Goal: Information Seeking & Learning: Learn about a topic

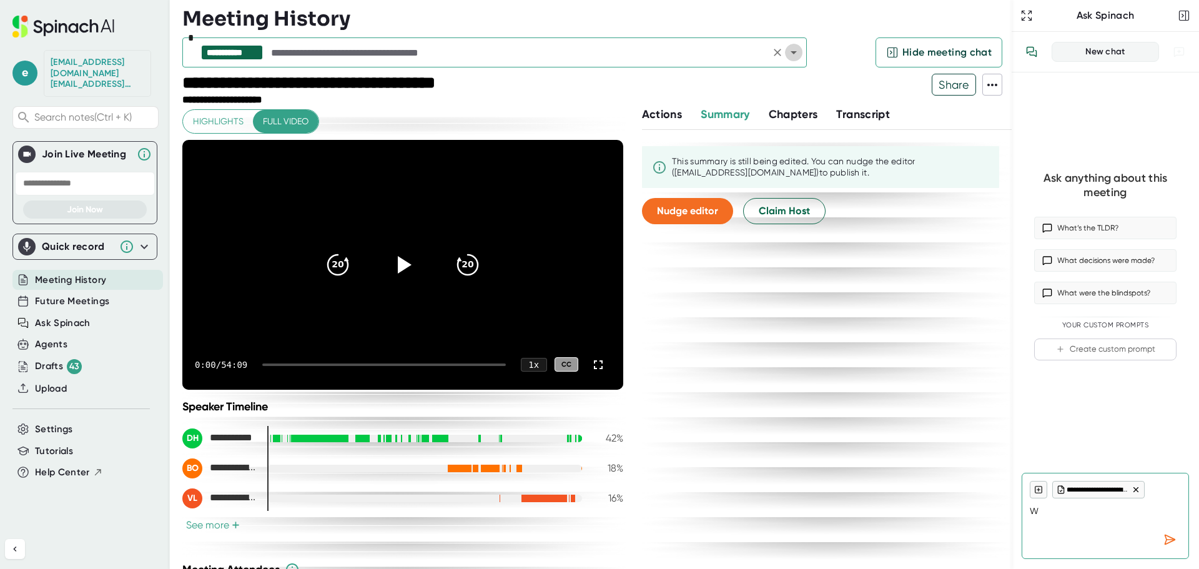
click at [795, 56] on icon "Open" at bounding box center [793, 52] width 15 height 15
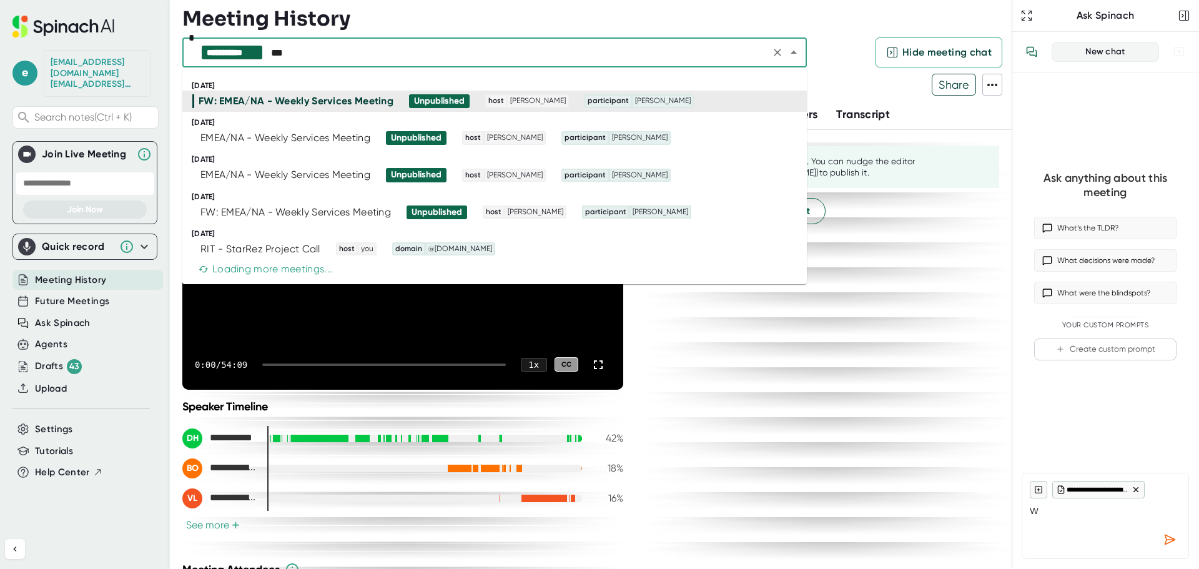
type input "***"
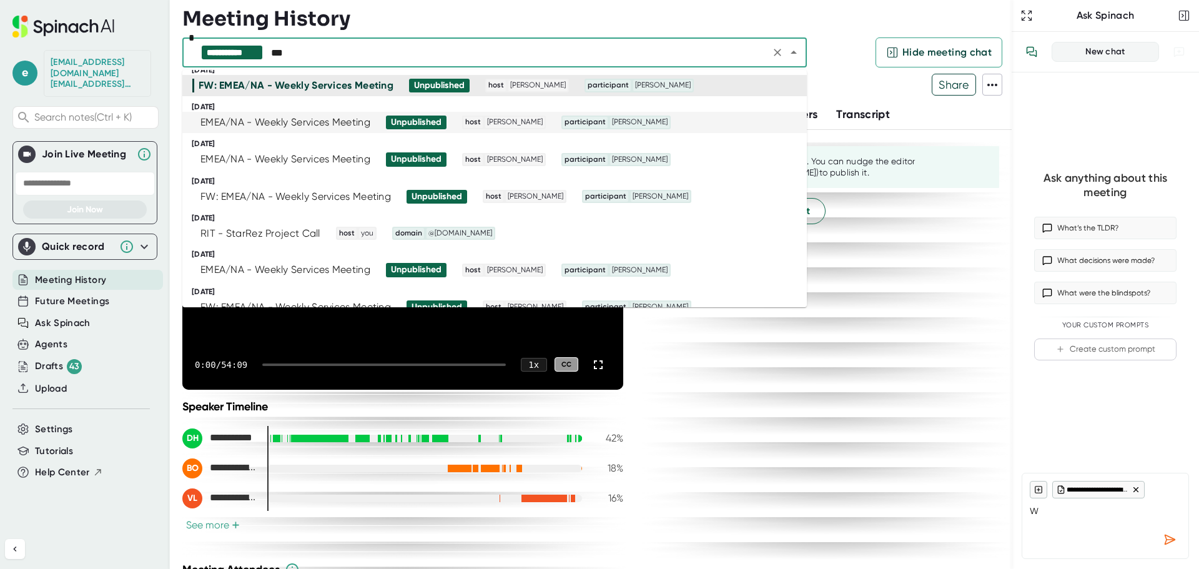
scroll to position [62, 0]
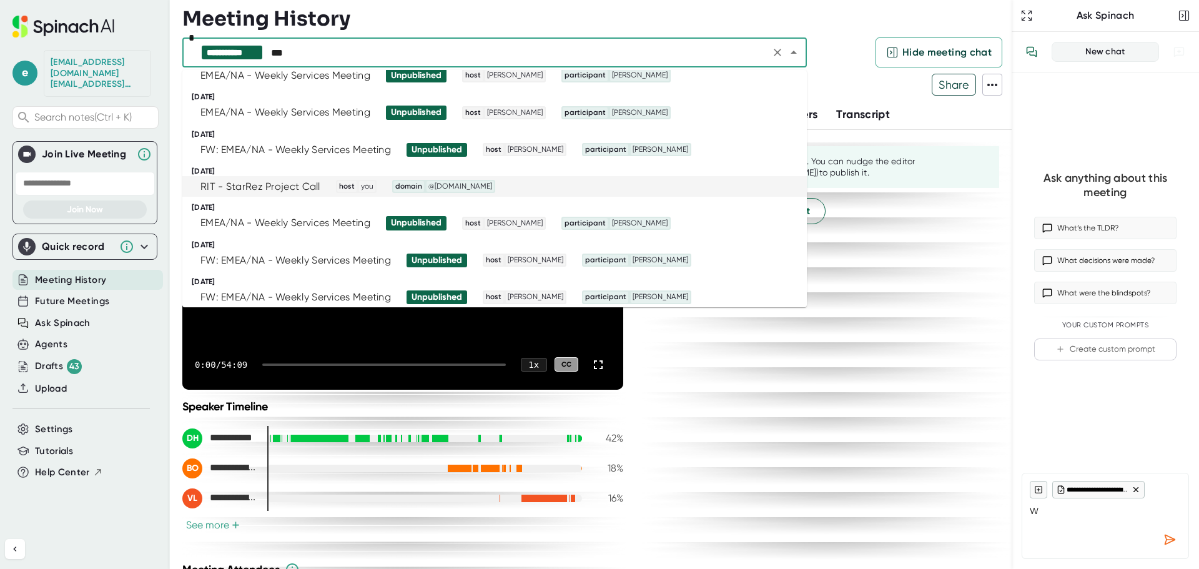
click at [299, 187] on div "RIT - StarRez Project Call" at bounding box center [260, 186] width 120 height 12
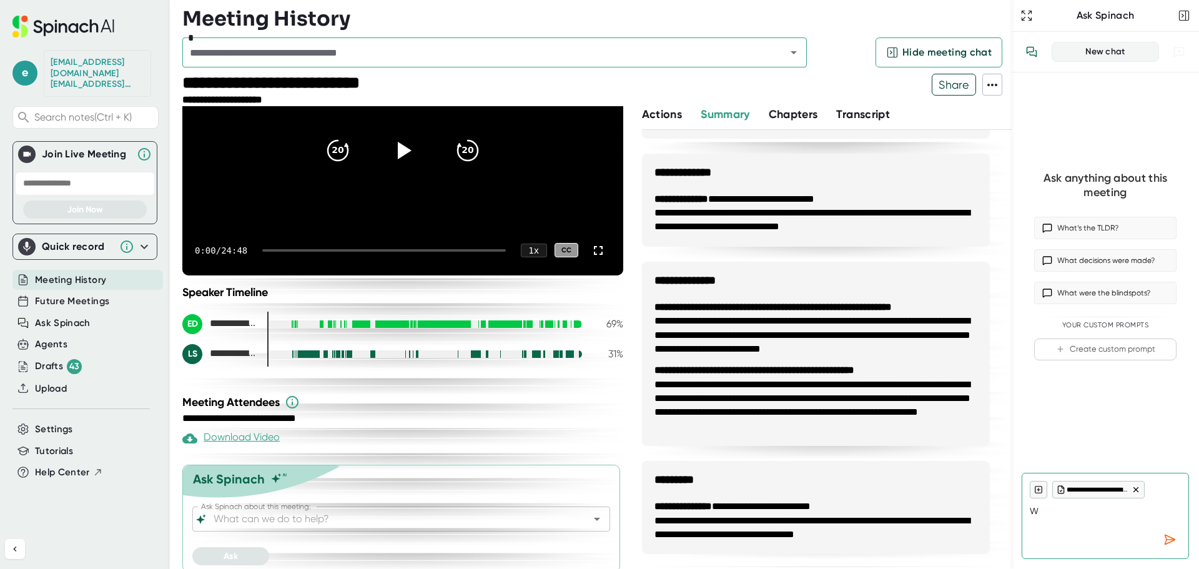
scroll to position [124, 0]
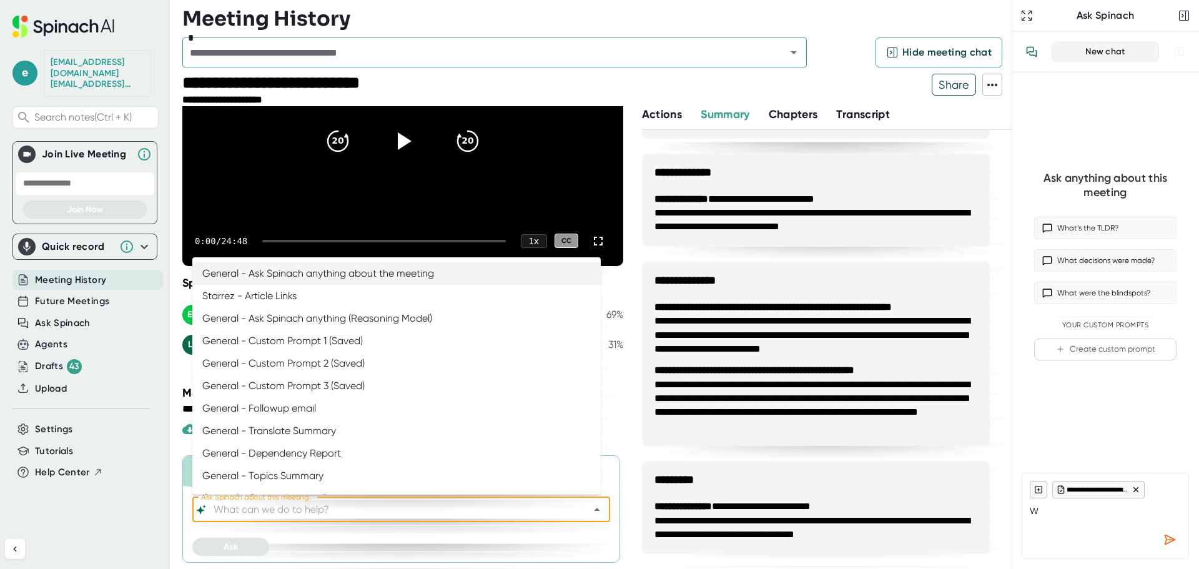
click at [427, 509] on input "Ask Spinach about this meeting:" at bounding box center [390, 509] width 358 height 17
click at [302, 316] on li "General - Ask Spinach anything (Reasoning Model)" at bounding box center [396, 318] width 408 height 22
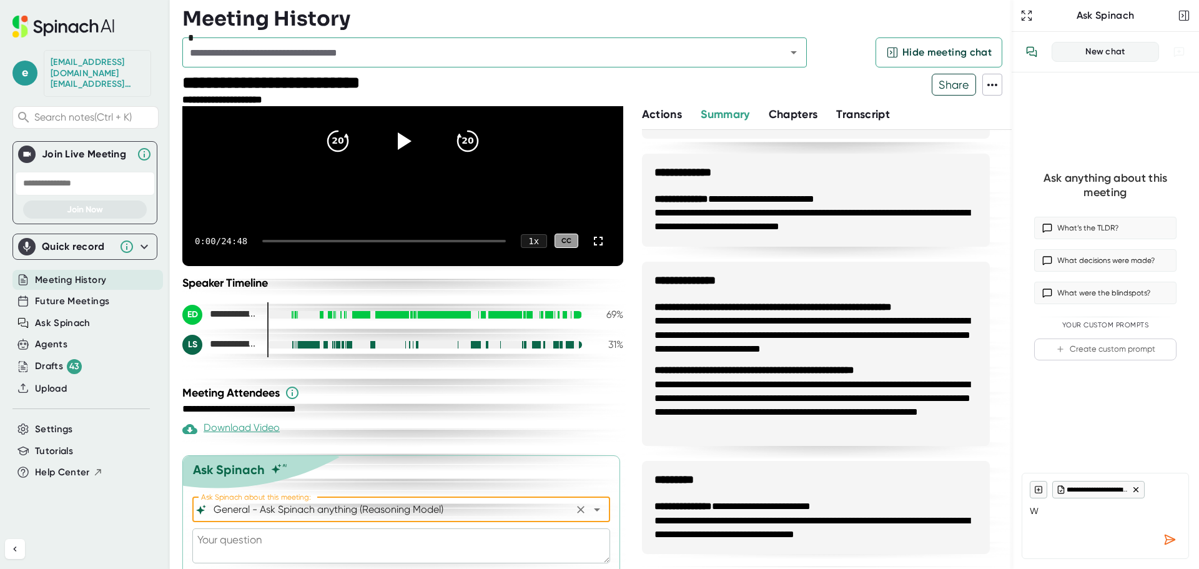
type input "General - Ask Spinach anything (Reasoning Model)"
click at [303, 538] on textarea at bounding box center [401, 545] width 418 height 35
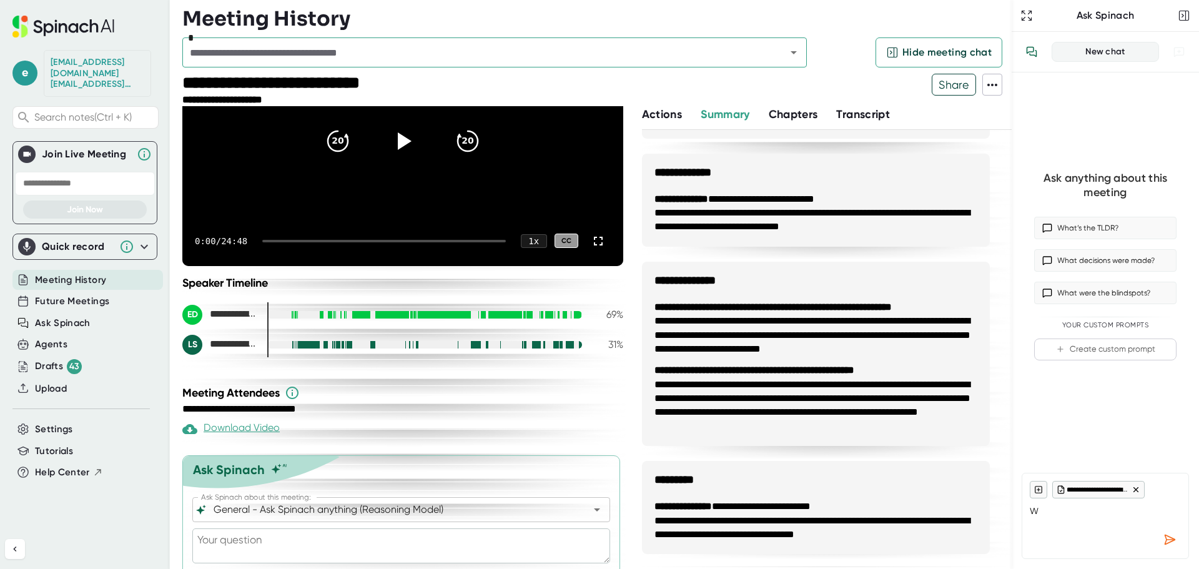
type textarea "D"
type textarea "x"
type textarea "Di"
type textarea "x"
type textarea "Did"
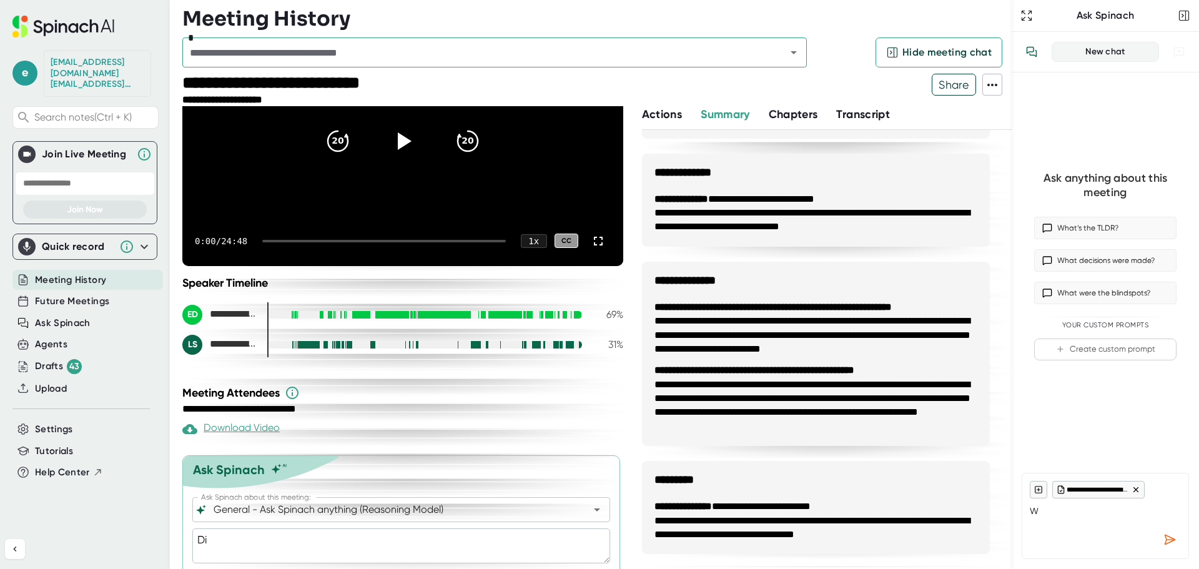
type textarea "x"
type textarea "Did"
type textarea "x"
type textarea "Did R"
type textarea "x"
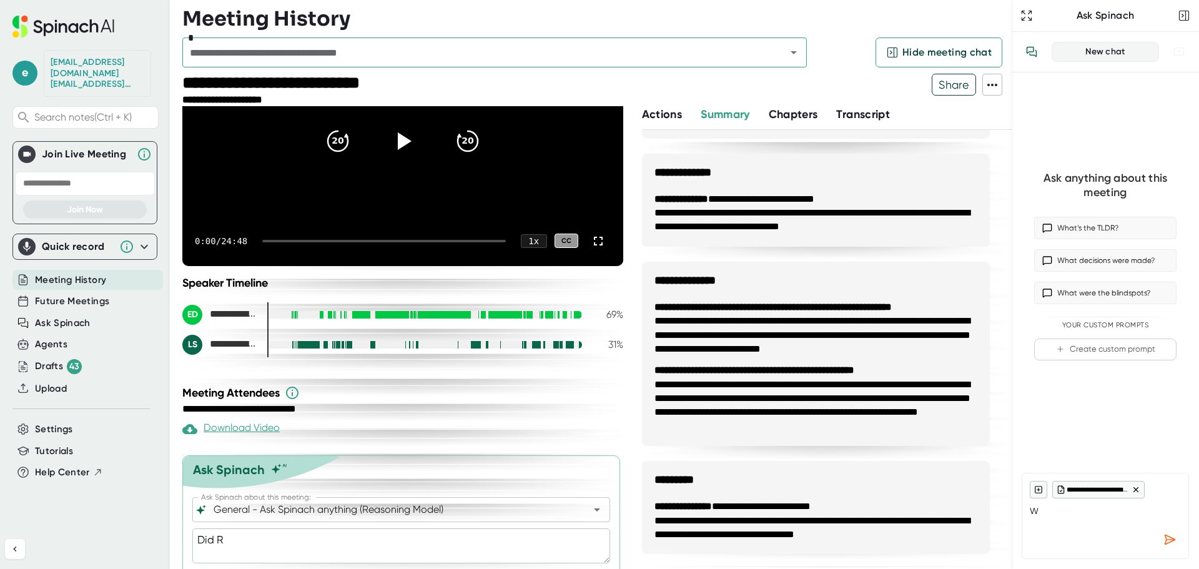
type textarea "Did RI"
type textarea "x"
type textarea "Did RIt"
type textarea "x"
type textarea "Did RI"
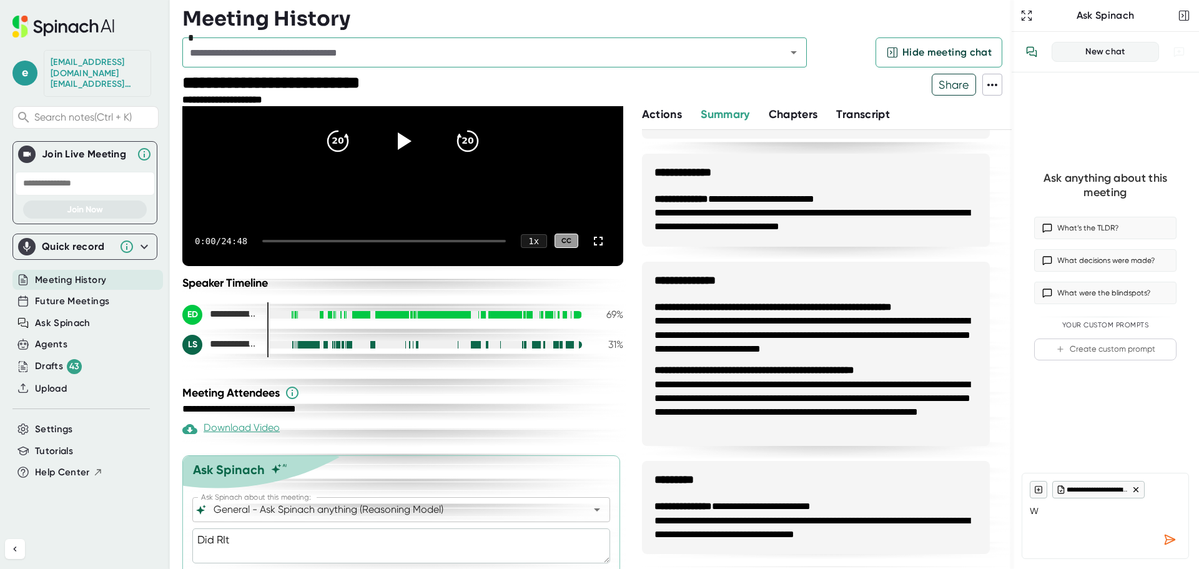
type textarea "x"
type textarea "Did RIT"
type textarea "x"
type textarea "Did RIT"
type textarea "x"
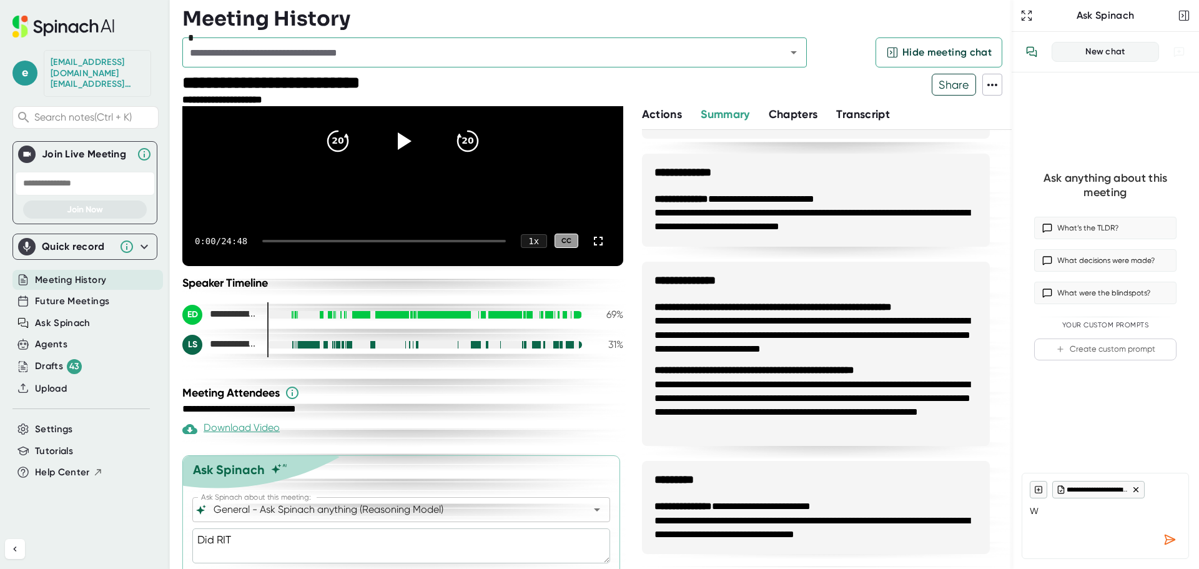
type textarea "Did RIT w"
type textarea "x"
type textarea "Did RIT wa"
type textarea "x"
type textarea "Did RIT wan"
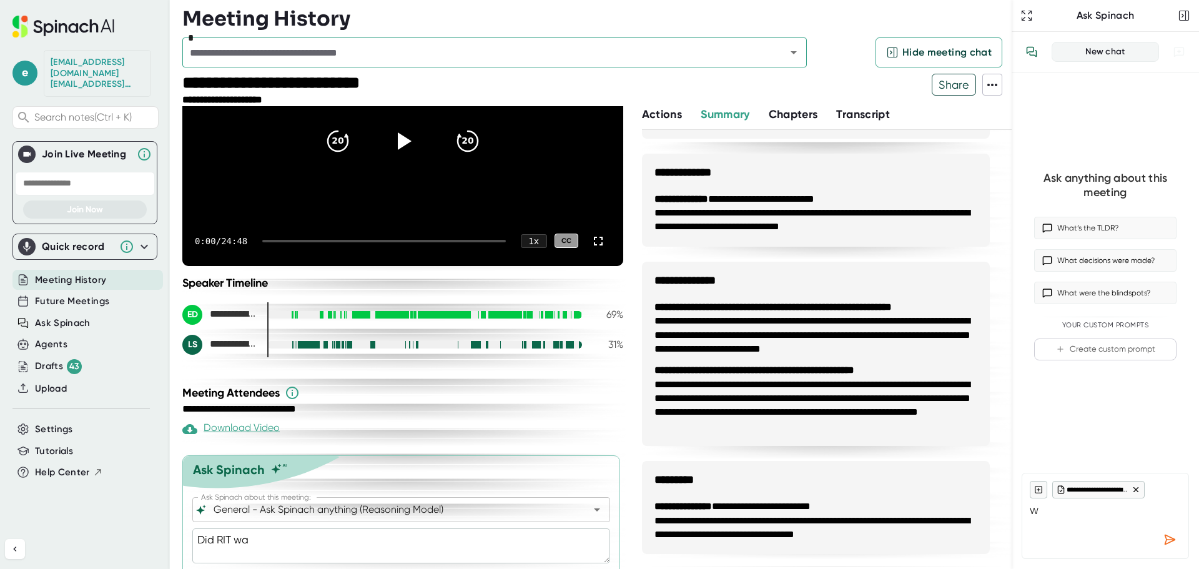
type textarea "x"
type textarea "Did RIT want"
type textarea "x"
type textarea "Did RIT want"
type textarea "x"
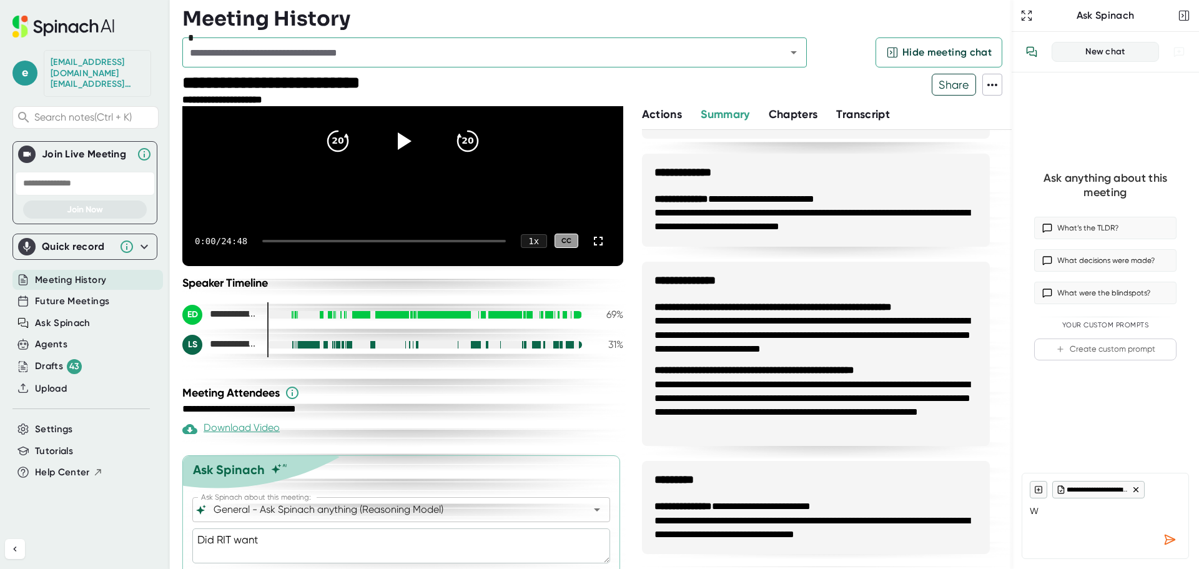
type textarea "Did RIT want t"
type textarea "x"
type textarea "Did RIT want th"
type textarea "x"
type textarea "Did RIT want the"
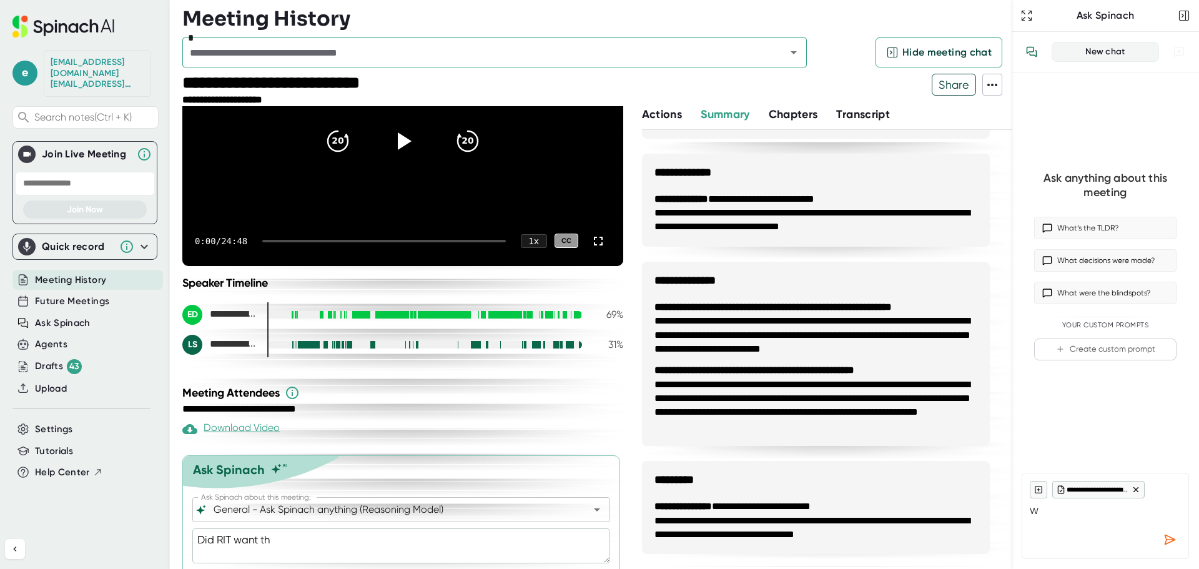
type textarea "x"
type textarea "Did RIT want thei"
type textarea "x"
type textarea "Did RIT want the"
type textarea "x"
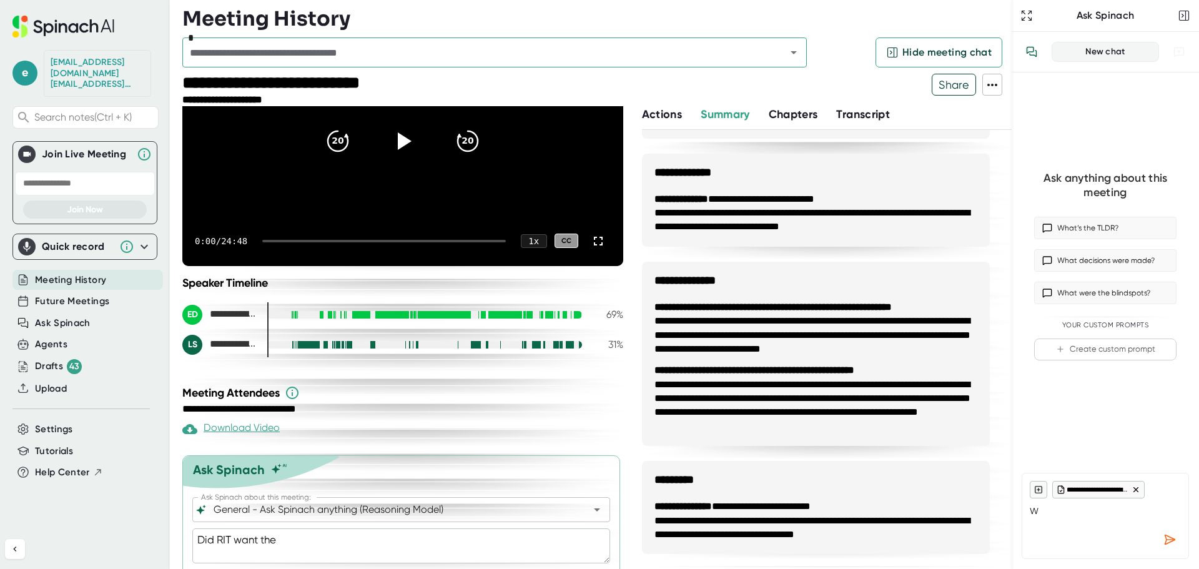
type textarea "Did RIT want th"
type textarea "x"
type textarea "Did RIT want thi"
type textarea "x"
type textarea "Did RIT want this"
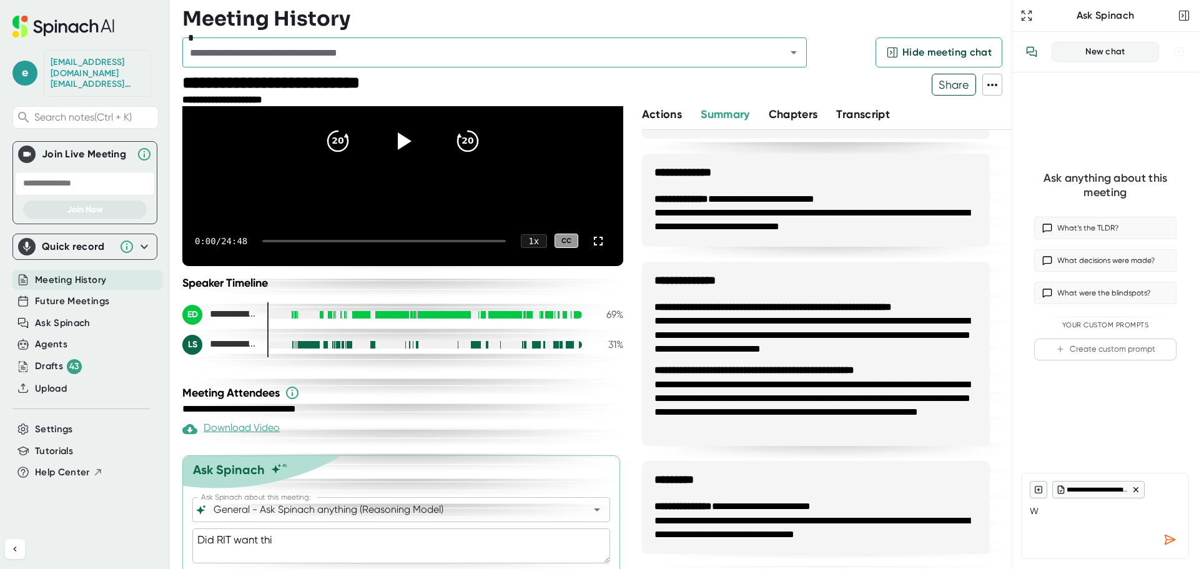
type textarea "x"
type textarea "Did RIT want this"
type textarea "x"
type textarea "Did RIT want this i"
type textarea "x"
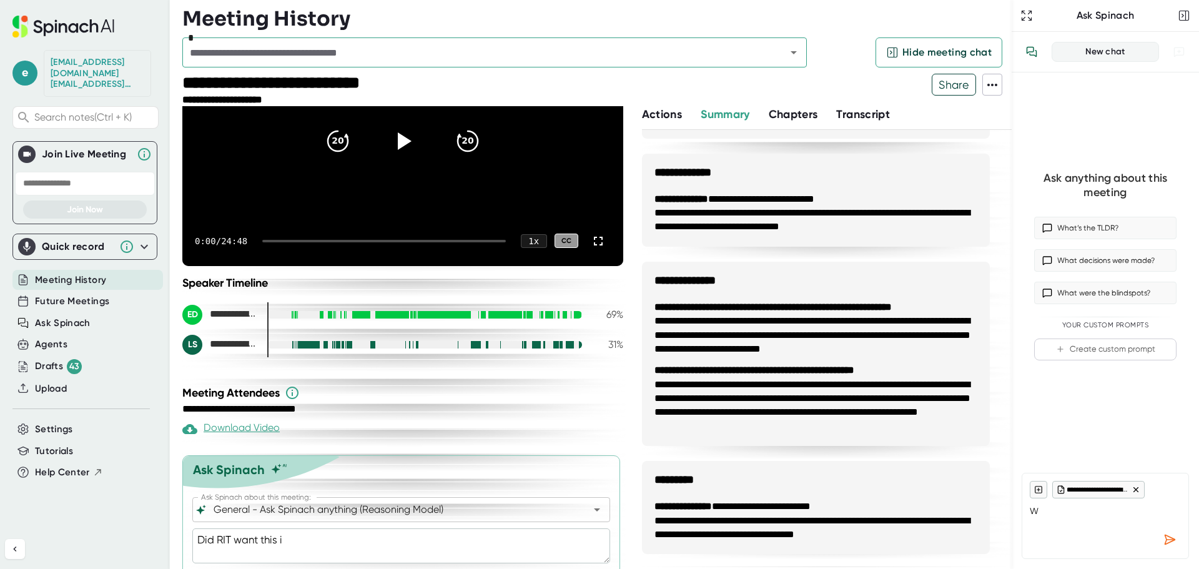
type textarea "Did RIT want this in"
type textarea "x"
type textarea "Did RIT want this ins"
type textarea "x"
type textarea "Did RIT want this insa"
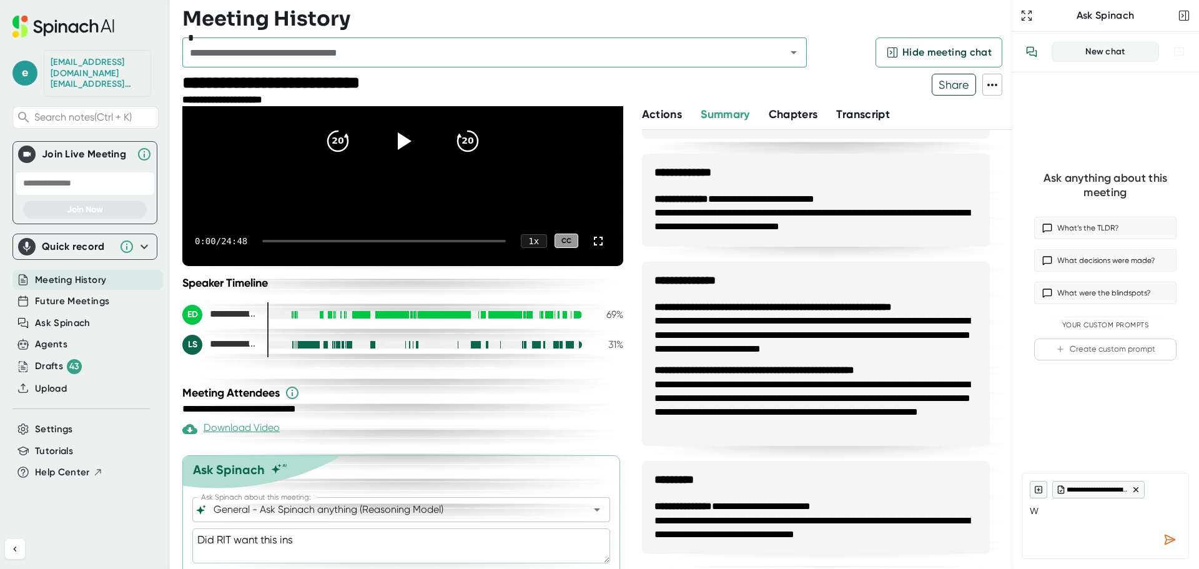
type textarea "x"
type textarea "Did RIT want this insat"
type textarea "x"
type textarea "Did RIT want this insatl"
type textarea "x"
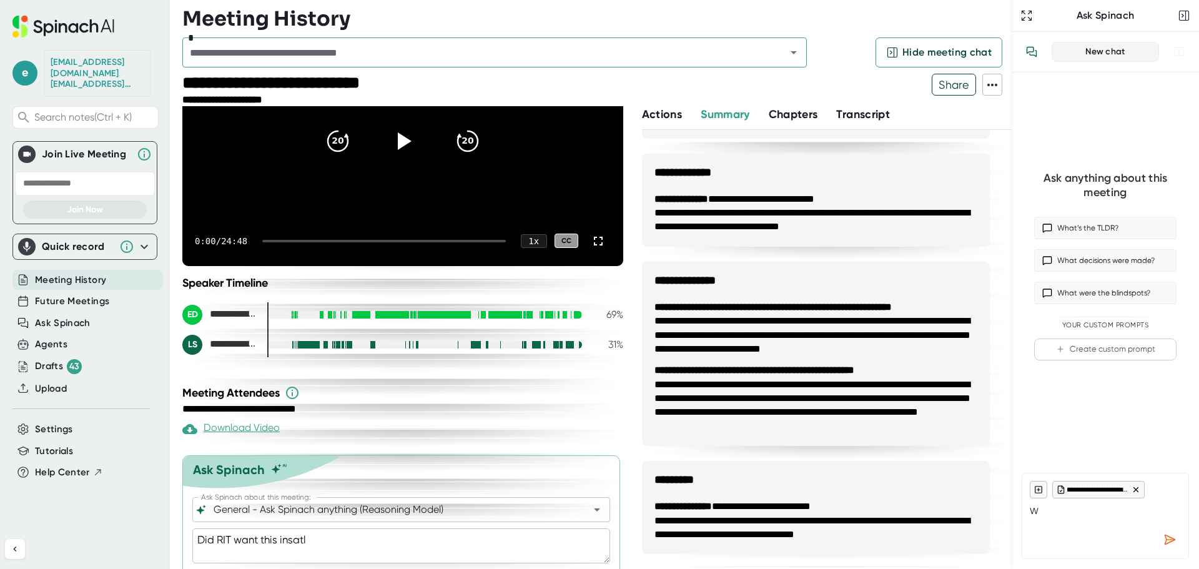
type textarea "Did RIT want this insatll"
type textarea "x"
type textarea "Did RIT want this insatl"
type textarea "x"
type textarea "Did RIT want this insat"
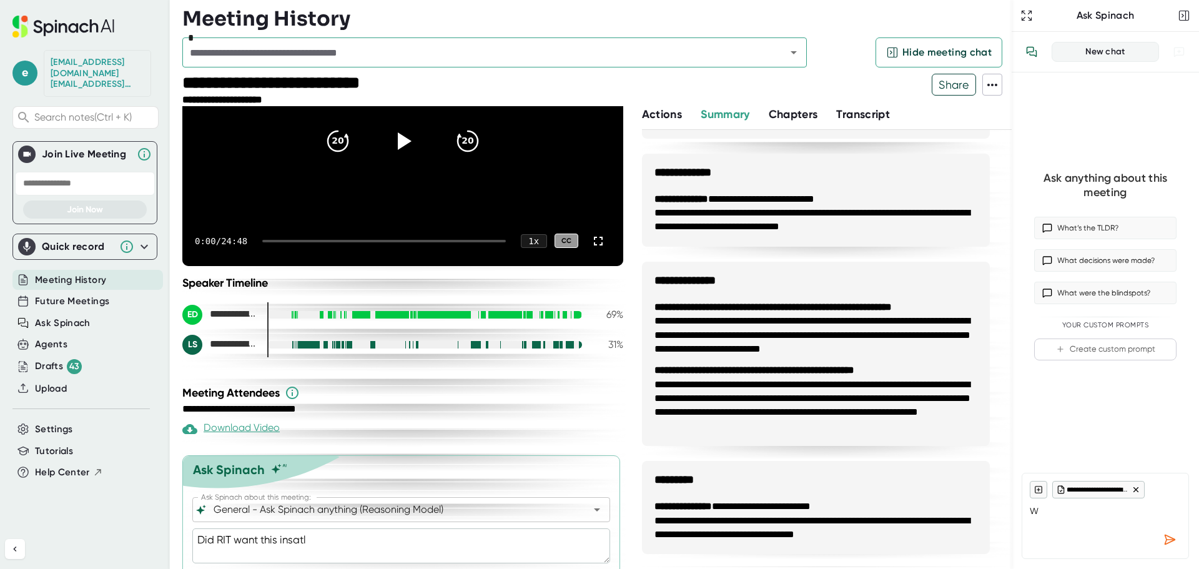
type textarea "x"
type textarea "Did RIT want this insa"
type textarea "x"
type textarea "Did RIT want this ins"
type textarea "x"
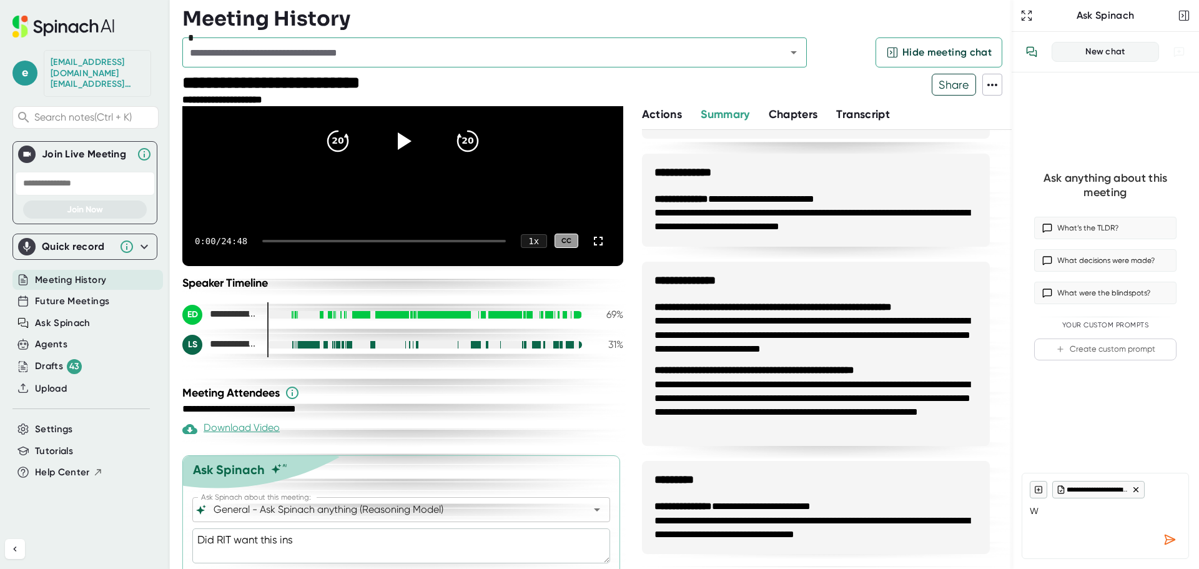
type textarea "Did RIT want this in"
type textarea "x"
type textarea "Did RIT want this int"
type textarea "x"
type textarea "Did RIT want this in"
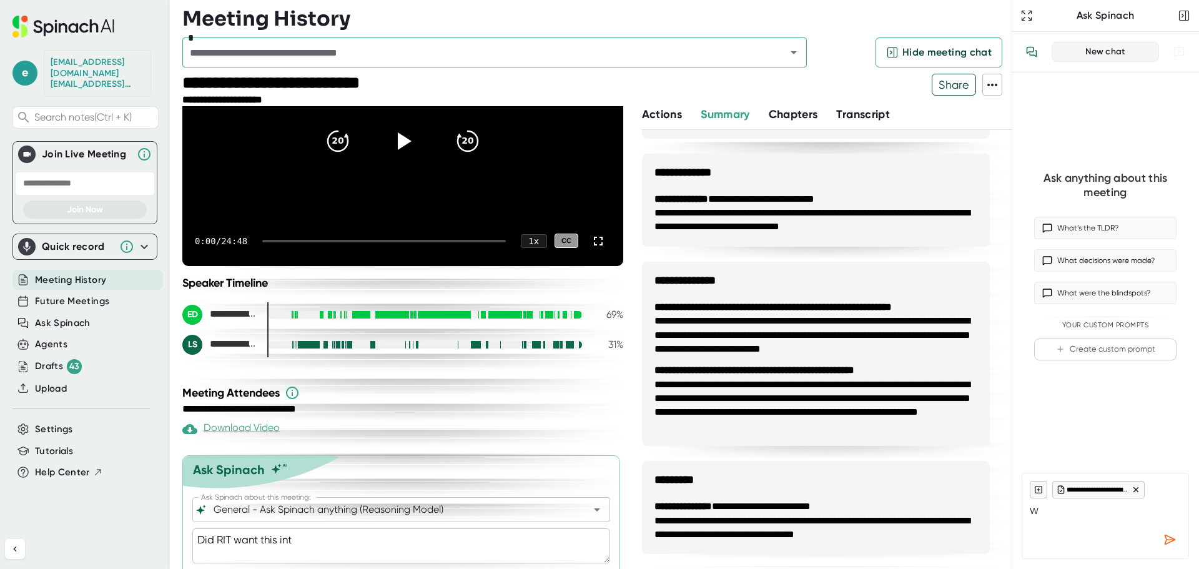
type textarea "x"
type textarea "Did RIT want this ins"
type textarea "x"
type textarea "Did RIT want this inst"
type textarea "x"
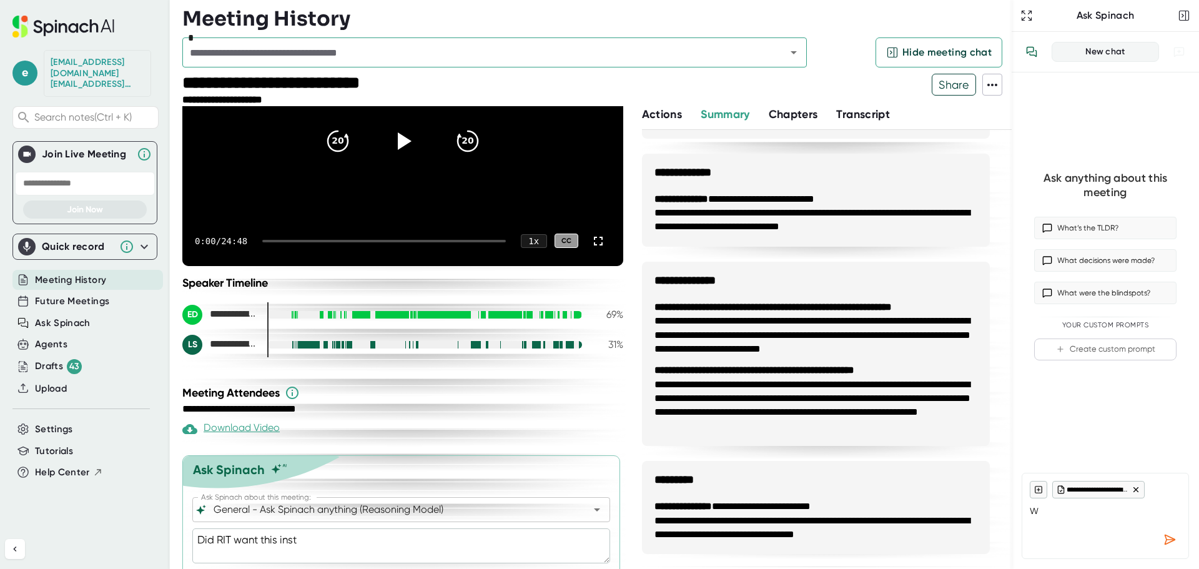
type textarea "Did RIT want this insta"
type textarea "x"
type textarea "Did RIT want this instal"
type textarea "x"
type textarea "Did RIT want this install"
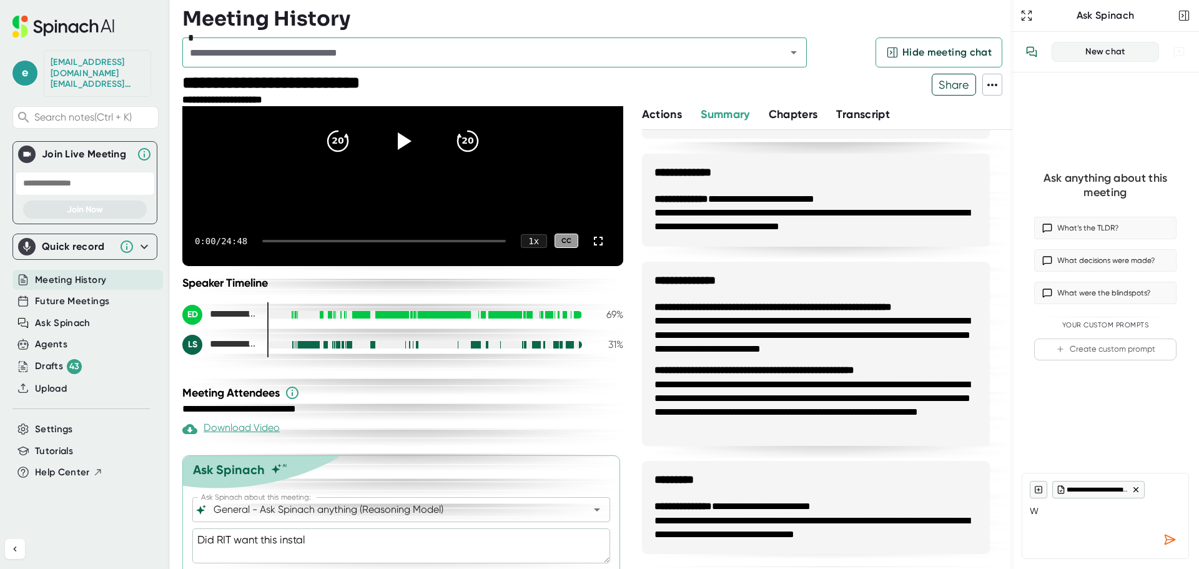
type textarea "x"
type textarea "Did RIT want this installe"
type textarea "x"
type textarea "Did RIT want this installed"
type textarea "x"
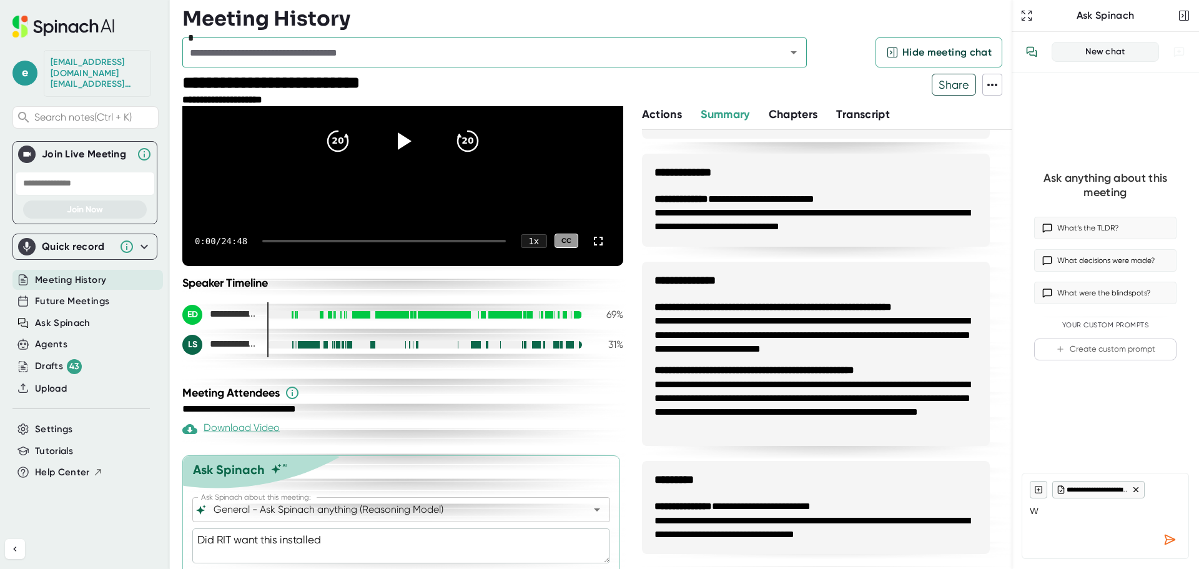
type textarea "Did RIT want this installed"
type textarea "x"
type textarea "Did RIT want this installed i"
type textarea "x"
type textarea "Did RIT want this installed in"
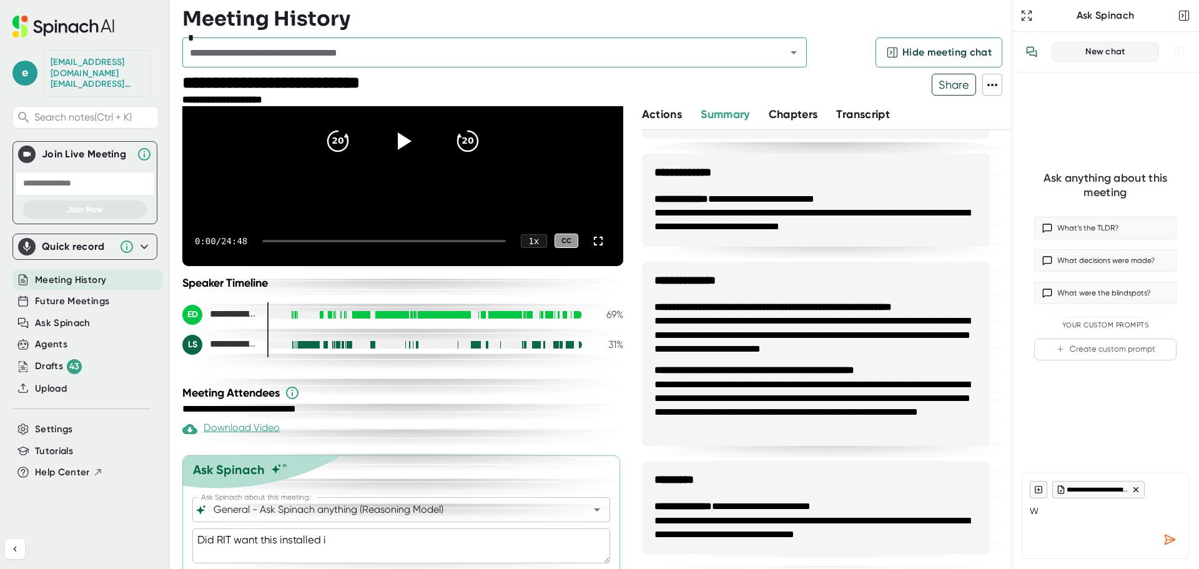
type textarea "x"
type textarea "Did RIT want this installed in"
type textarea "x"
type textarea "Did RIT want this installed in T"
type textarea "x"
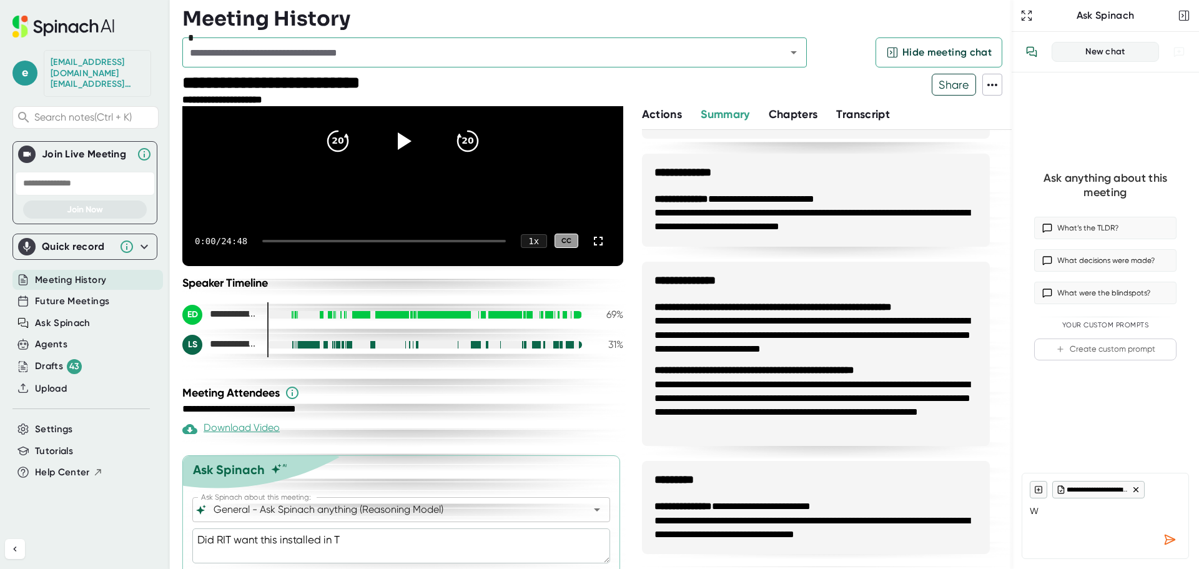
type textarea "Did RIT want this installed in TE"
type textarea "x"
type textarea "Did RIT want this installed in TES"
type textarea "x"
type textarea "Did RIT want this installed in TEST"
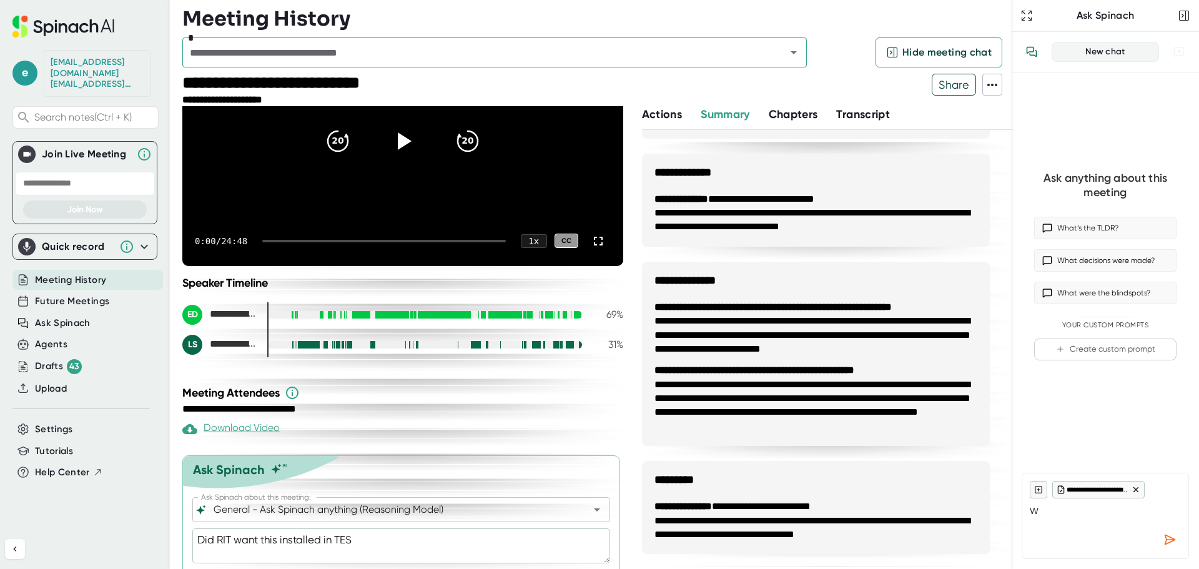
type textarea "x"
type textarea "Did RIT want this installed in TEST"
type textarea "x"
type textarea "Did RIT want this installed in TEST b"
type textarea "x"
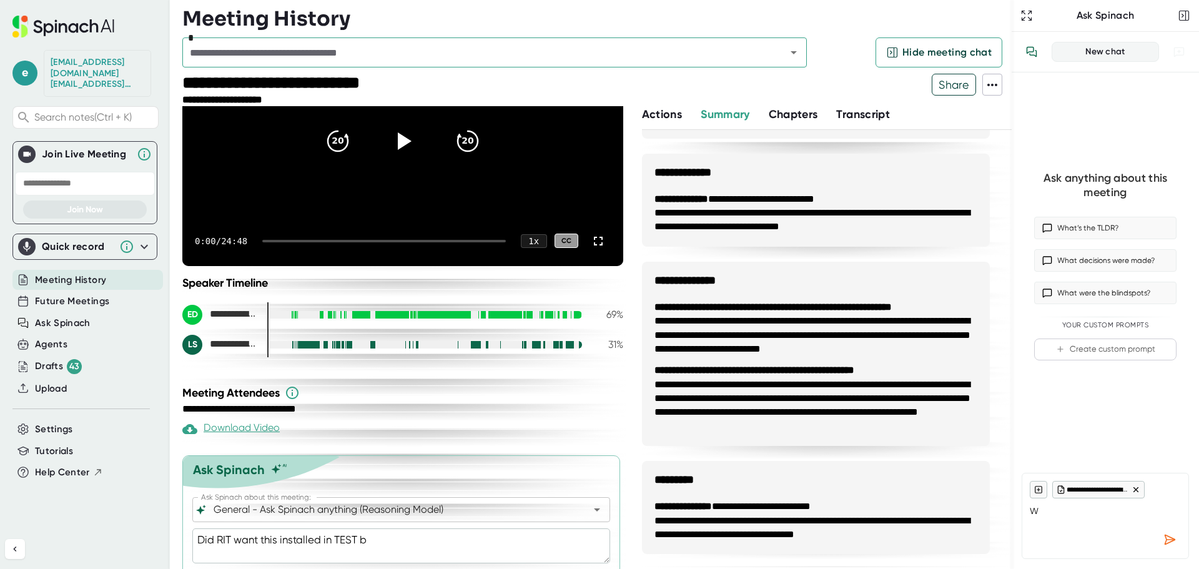
type textarea "Did RIT want this installed in TEST be"
type textarea "x"
type textarea "Did RIT want this installed in TEST bef"
type textarea "x"
type textarea "Did RIT want this installed in TEST befo"
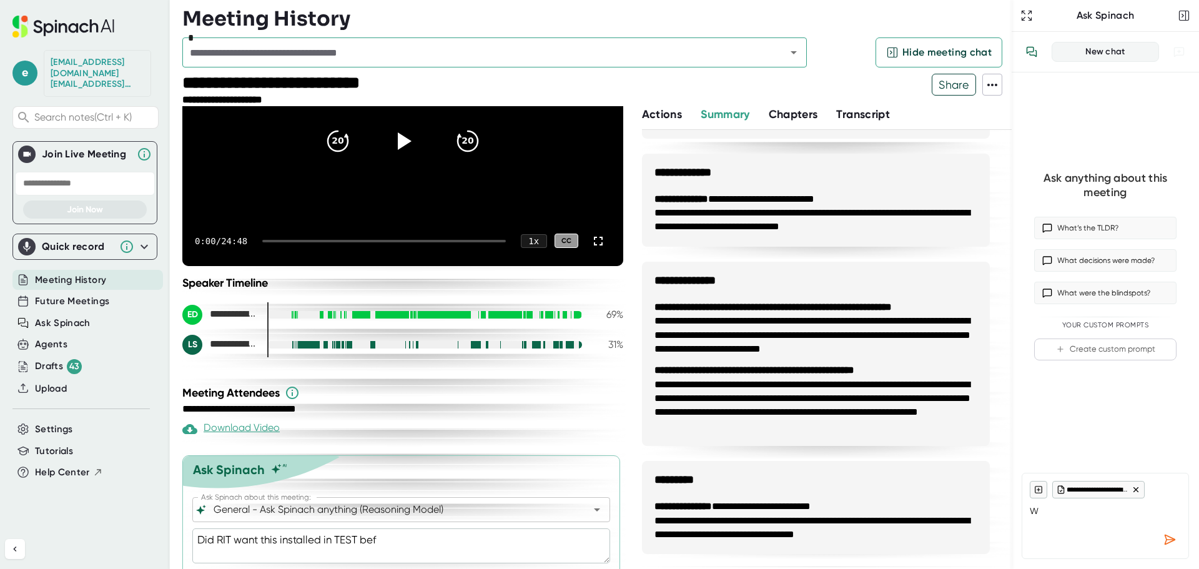
type textarea "x"
type textarea "Did RIT want this installed in TEST befor"
type textarea "x"
type textarea "Did RIT want this installed in TEST before"
type textarea "x"
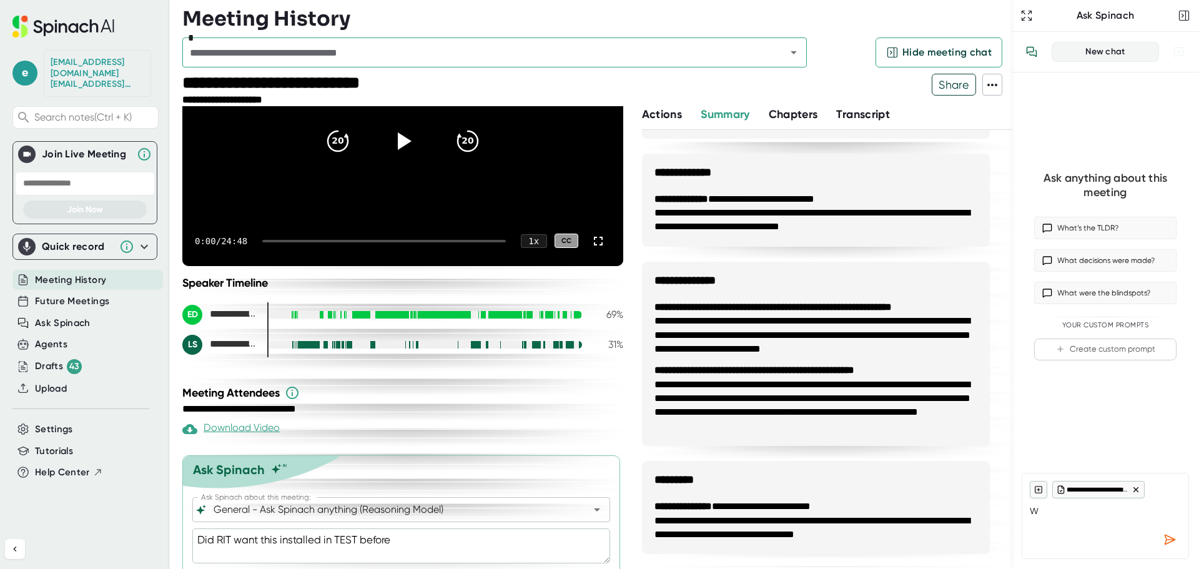
type textarea "Did RIT want this installed in TEST before"
type textarea "x"
type textarea "Did RIT want this installed in TEST before i"
type textarea "x"
type textarea "Did RIT want this installed in TEST before in"
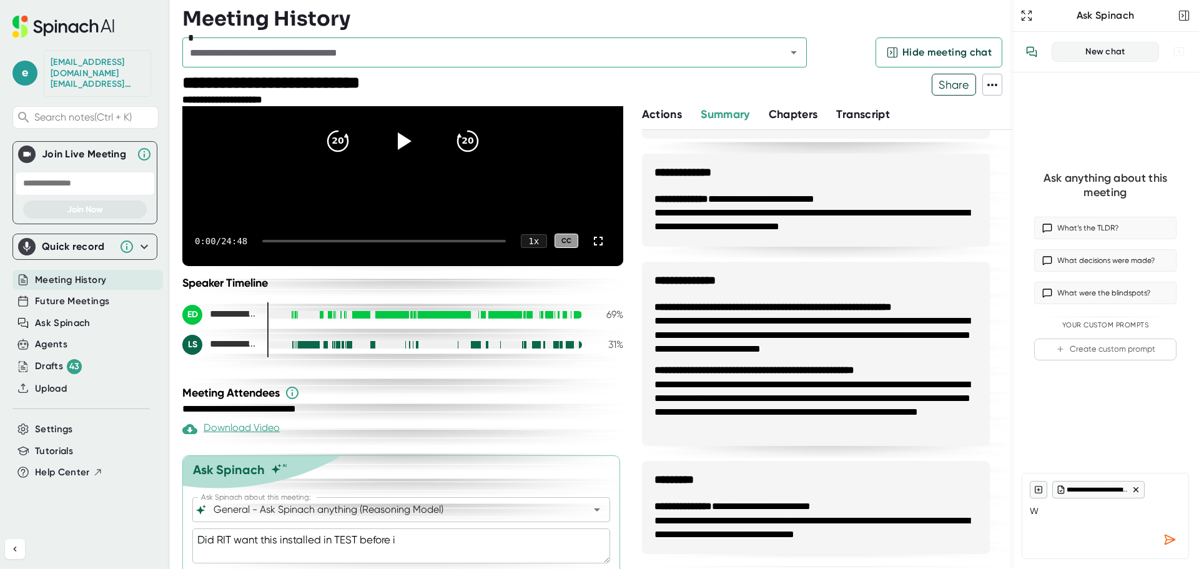
type textarea "x"
type textarea "Did RIT want this installed in TEST before int"
type textarea "x"
type textarea "Did RIT want this installed in TEST before inta"
type textarea "x"
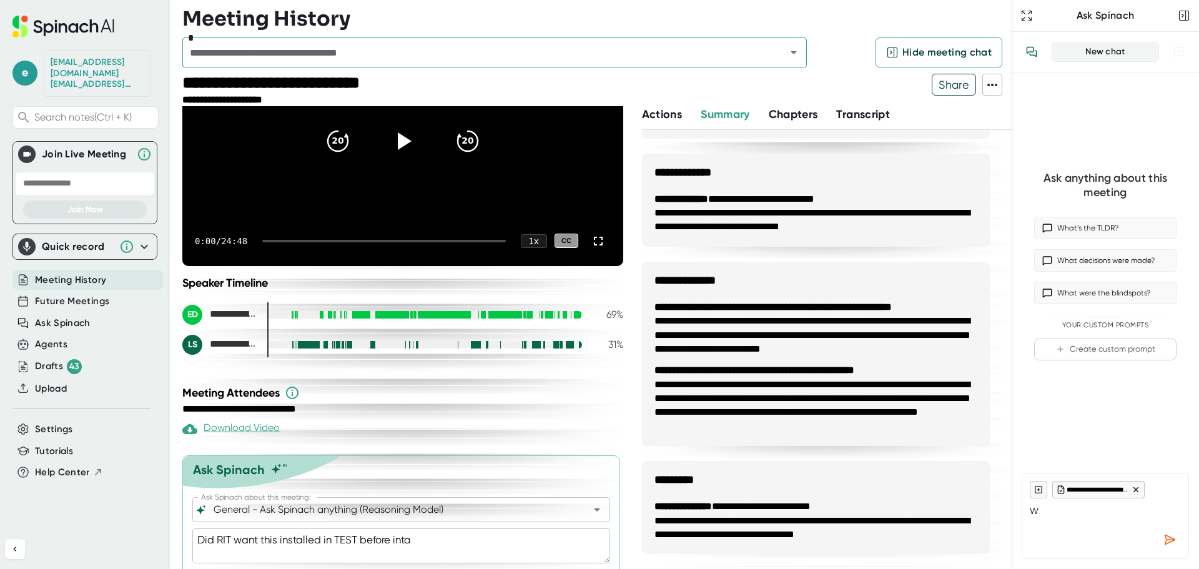
type textarea "Did RIT want this installed in TEST before [MEDICAL_DATA]"
type textarea "x"
type textarea "Did RIT want this installed in TEST before intall"
type textarea "x"
type textarea "Did RIT want this installed in TEST before [MEDICAL_DATA]"
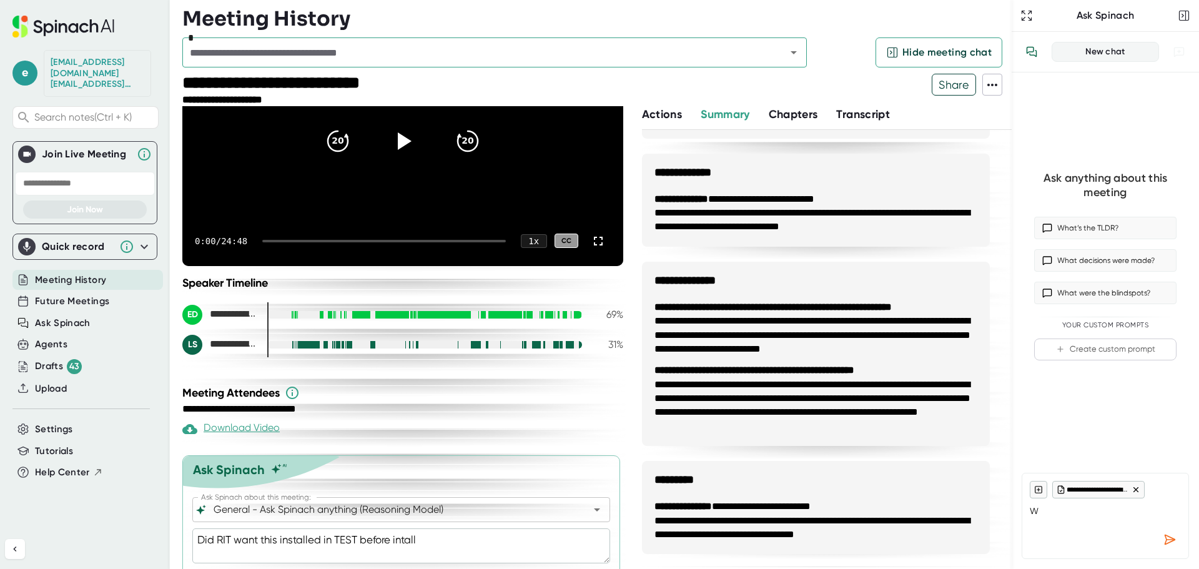
type textarea "x"
type textarea "Did RIT want this installed in TEST before inta"
type textarea "x"
type textarea "Did RIT want this installed in TEST before int"
type textarea "x"
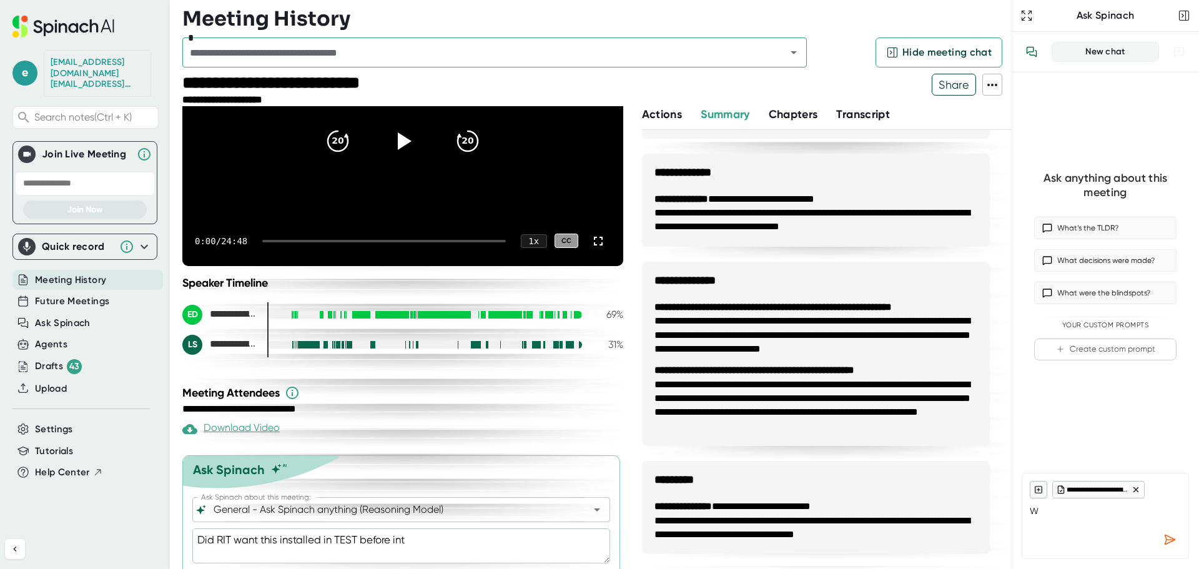
type textarea "Did RIT want this installed in TEST before in"
type textarea "x"
type textarea "Did RIT want this installed in TEST before ins"
type textarea "x"
type textarea "Did RIT want this installed in TEST before inst"
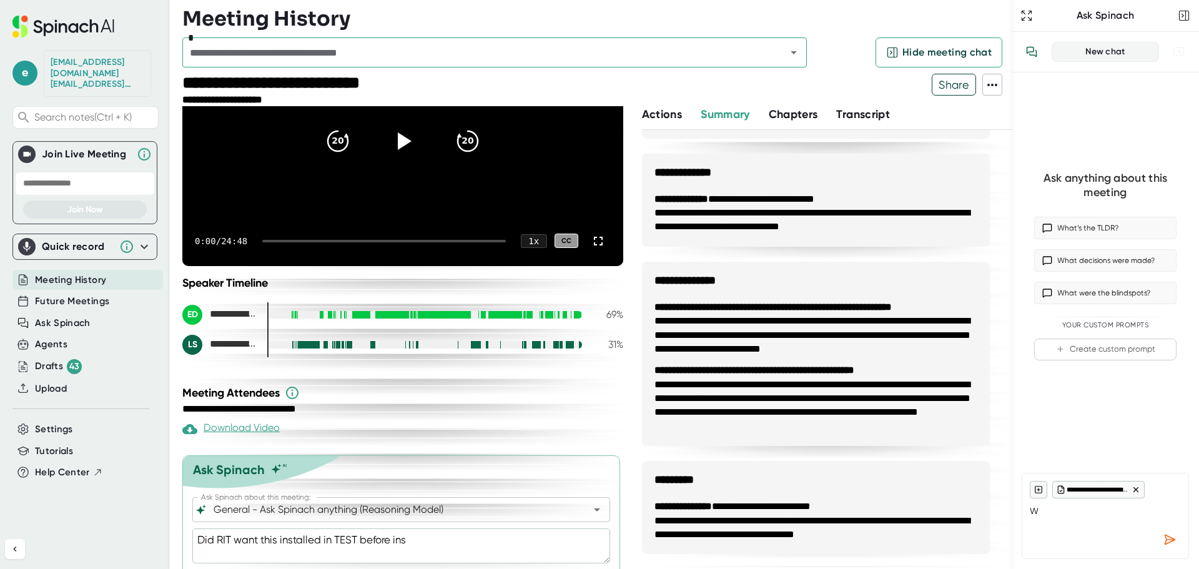
type textarea "x"
type textarea "Did RIT want this installed in TEST before insta"
type textarea "x"
type textarea "Did RIT want this installed in TEST before instal"
type textarea "x"
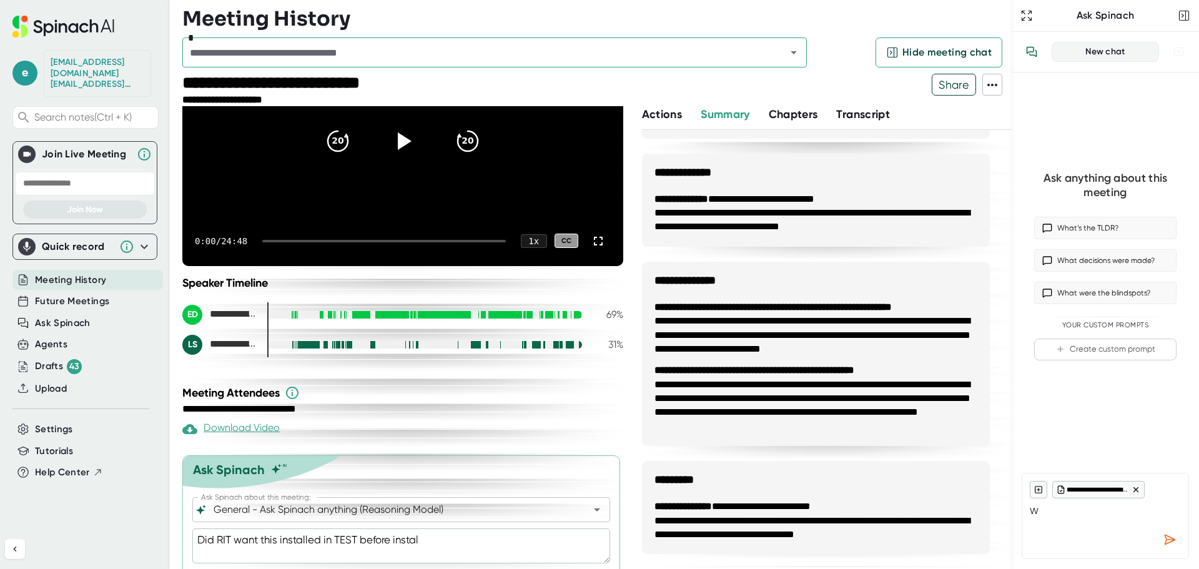
type textarea "Did RIT want this installed in TEST before install"
type textarea "x"
type textarea "Did RIT want this installed in TEST before installi"
type textarea "x"
type textarea "Did RIT want this installed in TEST before installin"
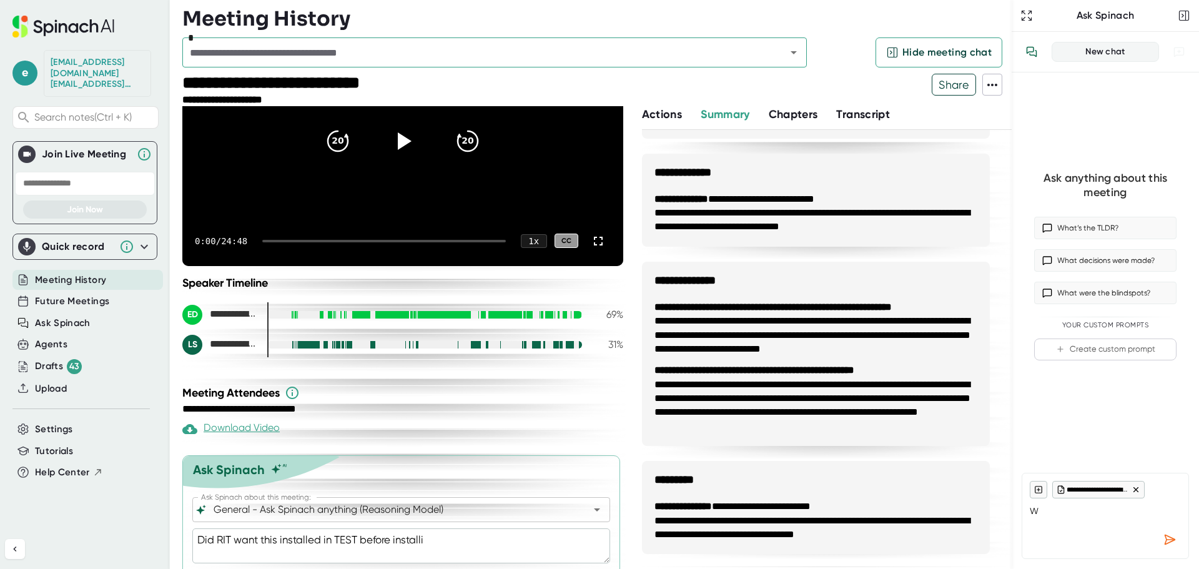
type textarea "x"
type textarea "Did RIT want this installed in TEST before installing"
type textarea "x"
type textarea "Did RIT want this installed in TEST before installing"
type textarea "x"
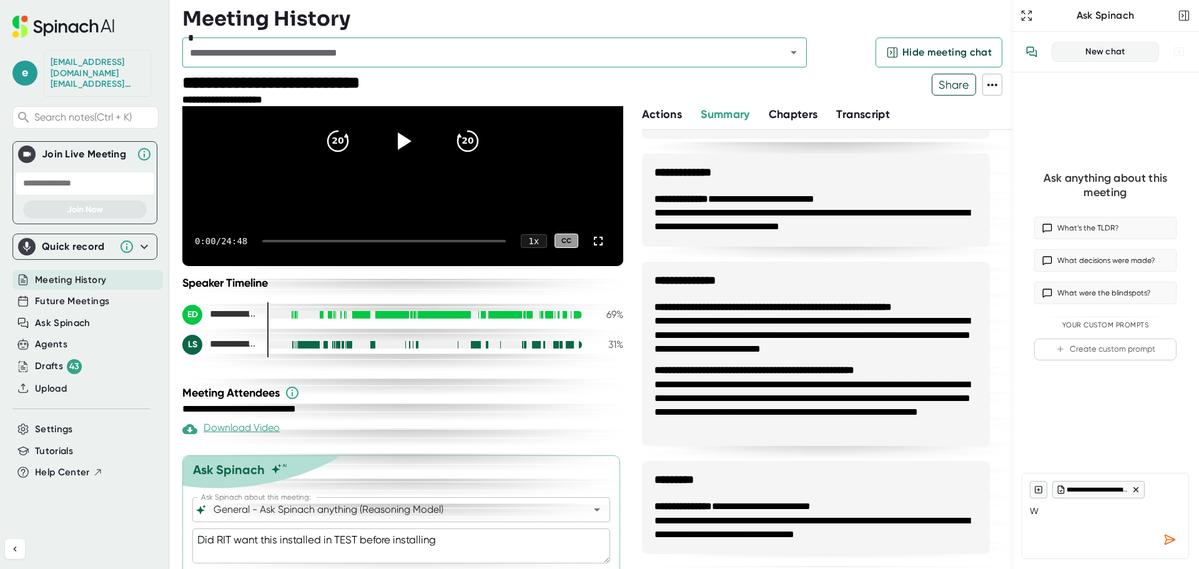
type textarea "Did RIT want this installed in TEST before installing i"
type textarea "x"
type textarea "Did RIT want this installed in TEST before installing in"
type textarea "x"
type textarea "Did RIT want this installed in TEST before installing in"
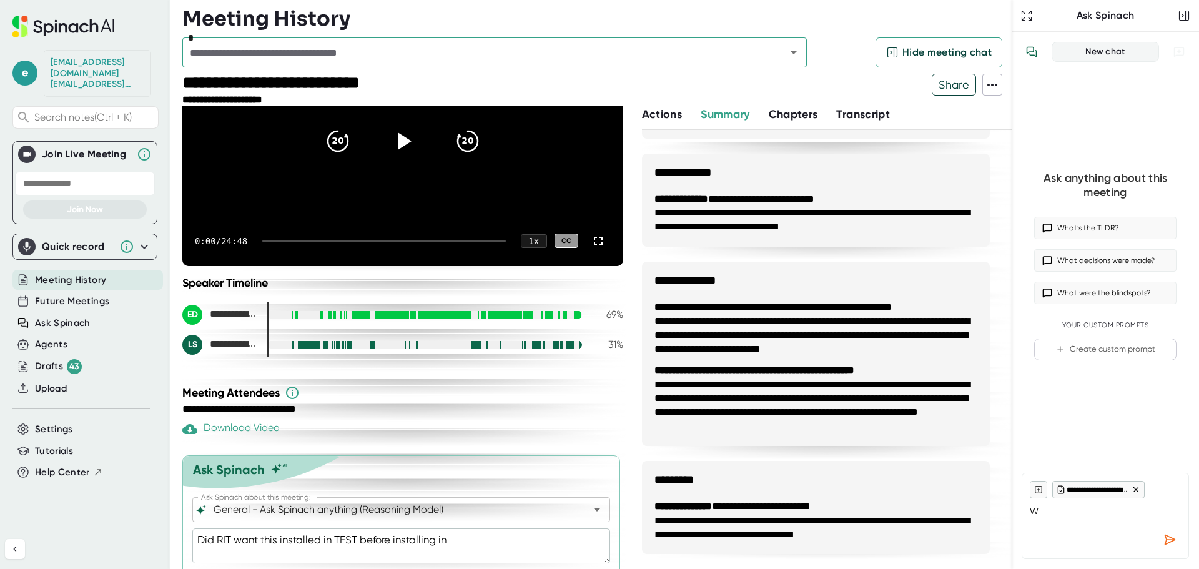
type textarea "x"
type textarea "Did RIT want this installed in TEST before installing in P"
type textarea "x"
type textarea "Did RIT want this installed in TEST before installing in [GEOGRAPHIC_DATA]"
type textarea "x"
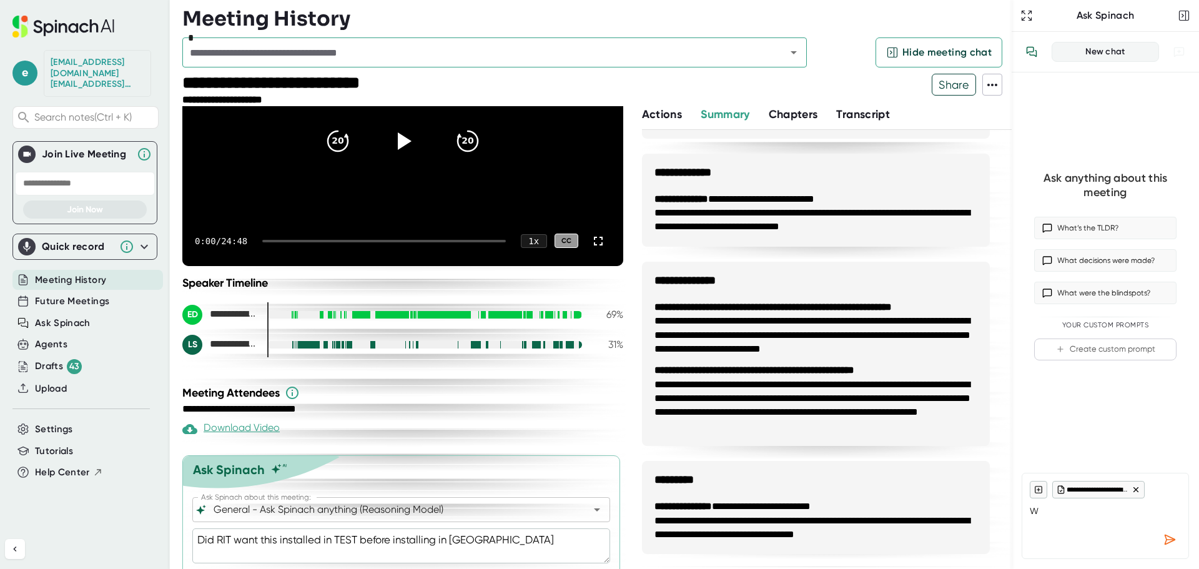
type textarea "Did RIT want this installed in TEST before installing in PRO"
type textarea "x"
type textarea "Did RIT want this installed in TEST before installing in PROD"
type textarea "x"
type textarea "Did RIT want this installed in TEST before installing in PROD?"
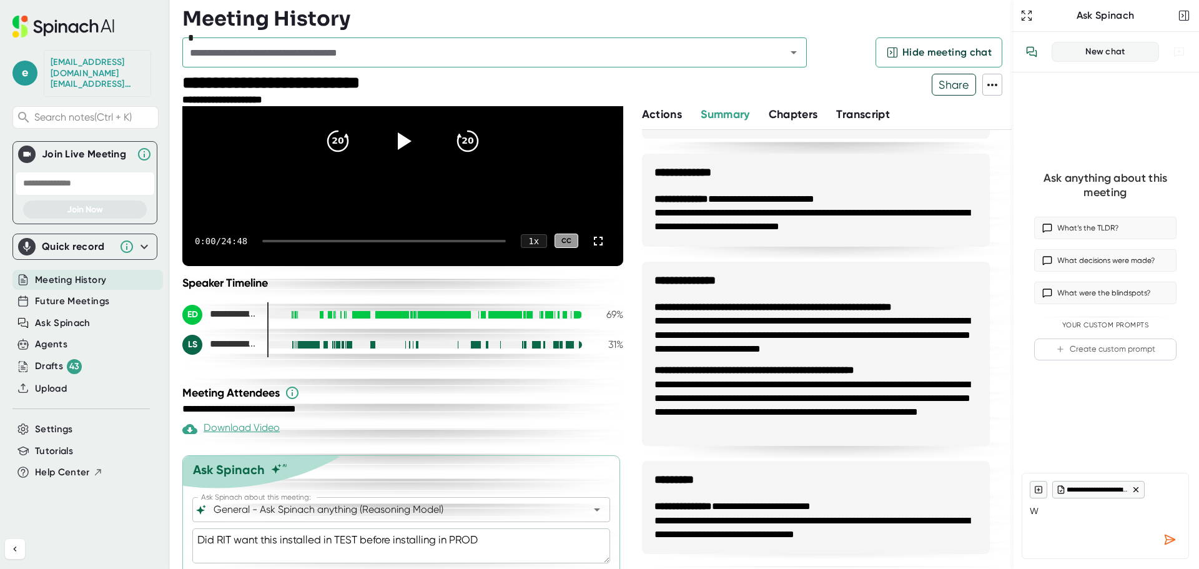
type textarea "x"
type textarea "Did RIT want this installed in TEST before installing in PROD?"
type textarea "x"
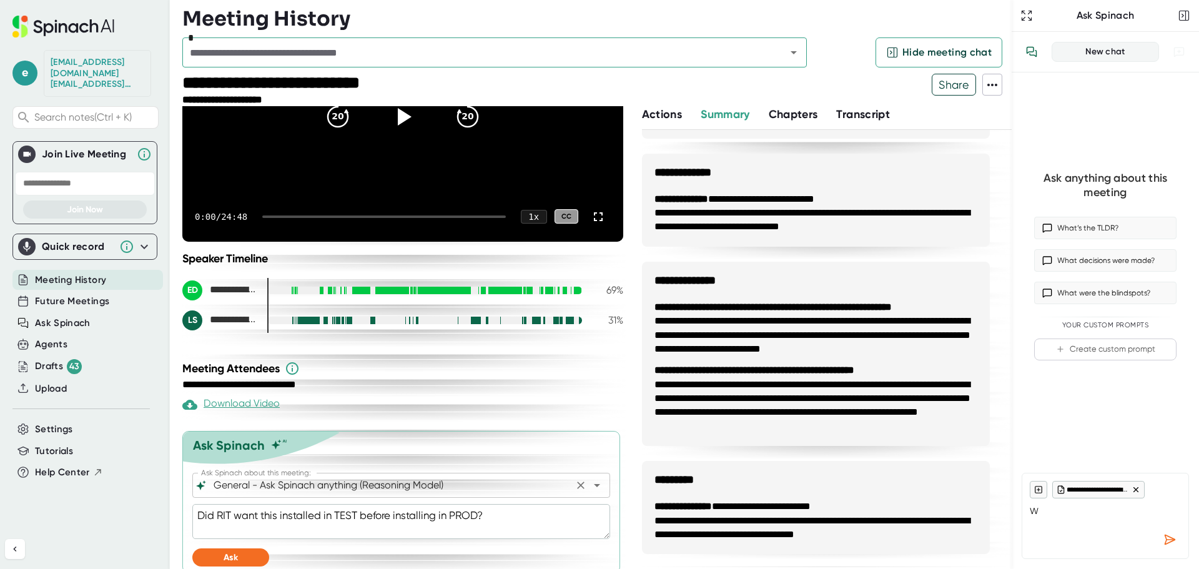
scroll to position [159, 0]
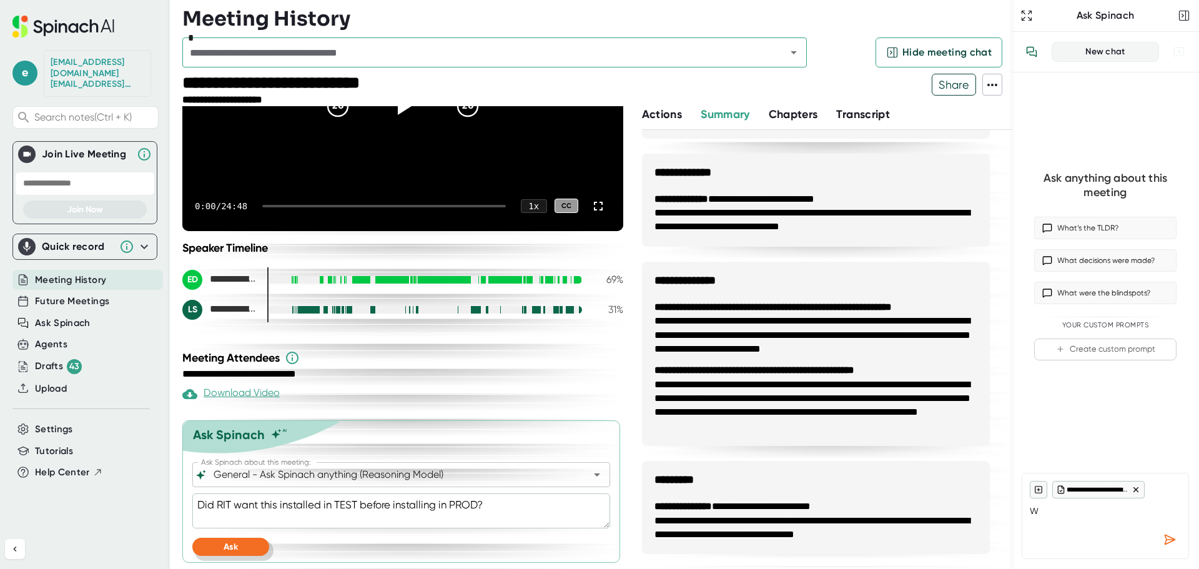
type textarea "Did RIT want this installed in TEST before installing in PROD?"
click at [227, 545] on span "Ask" at bounding box center [231, 546] width 14 height 11
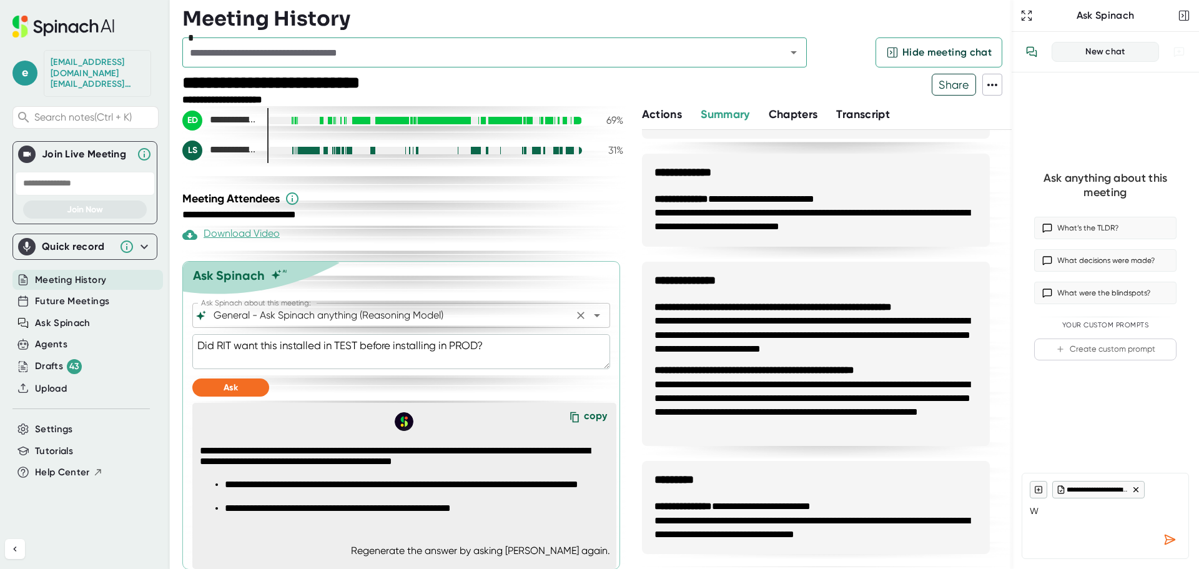
scroll to position [325, 0]
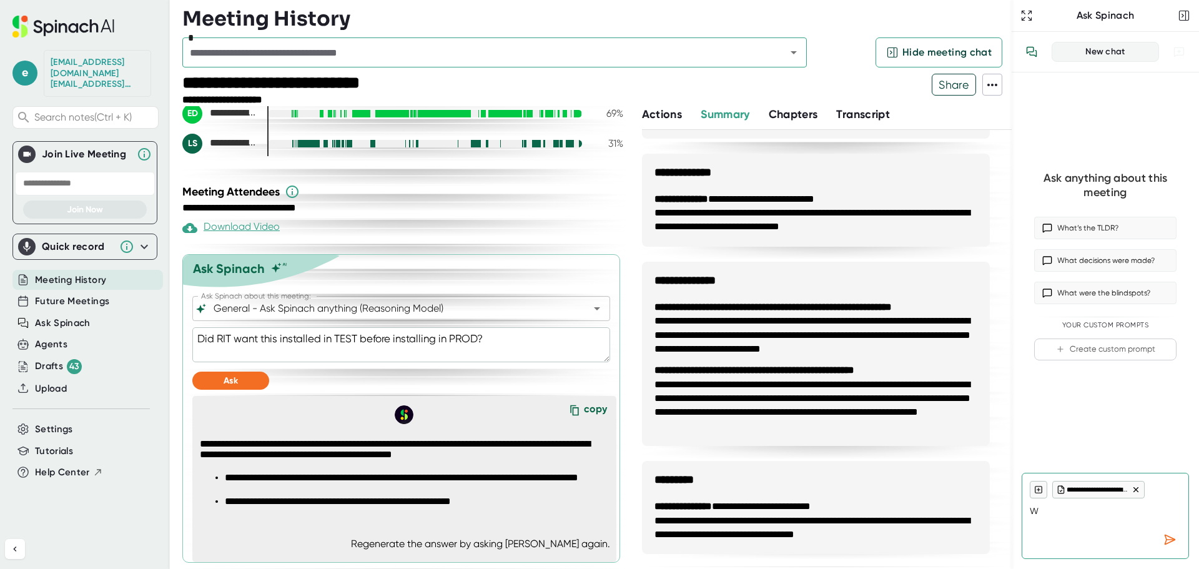
type textarea "x"
type textarea "What custom field should this be imported into?"
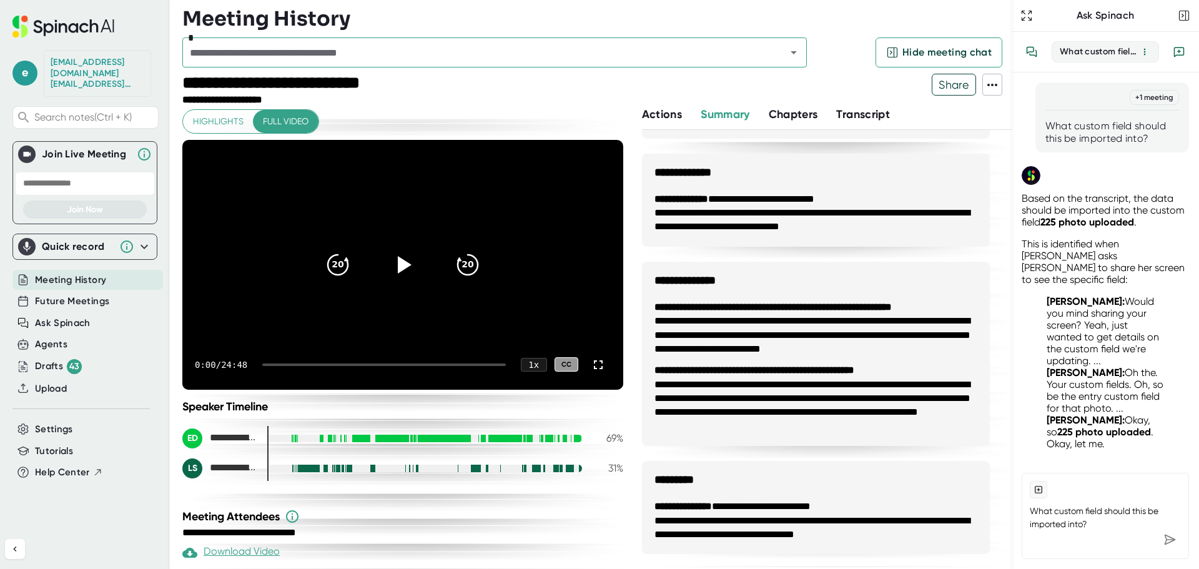
scroll to position [5, 0]
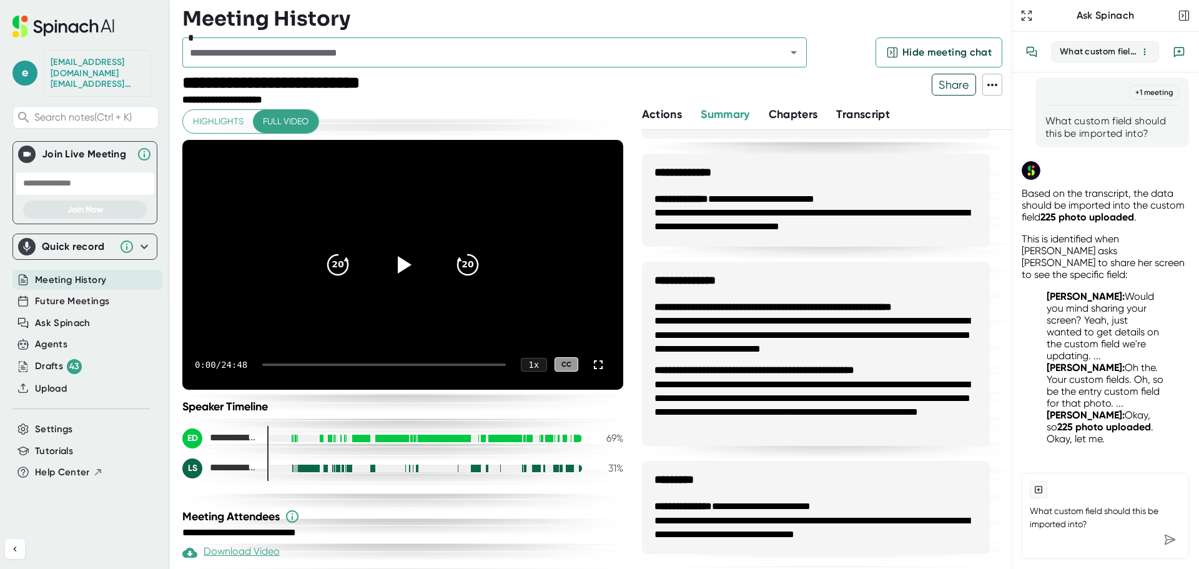
type textarea "x"
click at [1074, 516] on textarea "What custom field should this be imported into?" at bounding box center [1105, 513] width 151 height 30
type textarea "D"
type textarea "Was there any mention of when this should be scheduled to run each day?"
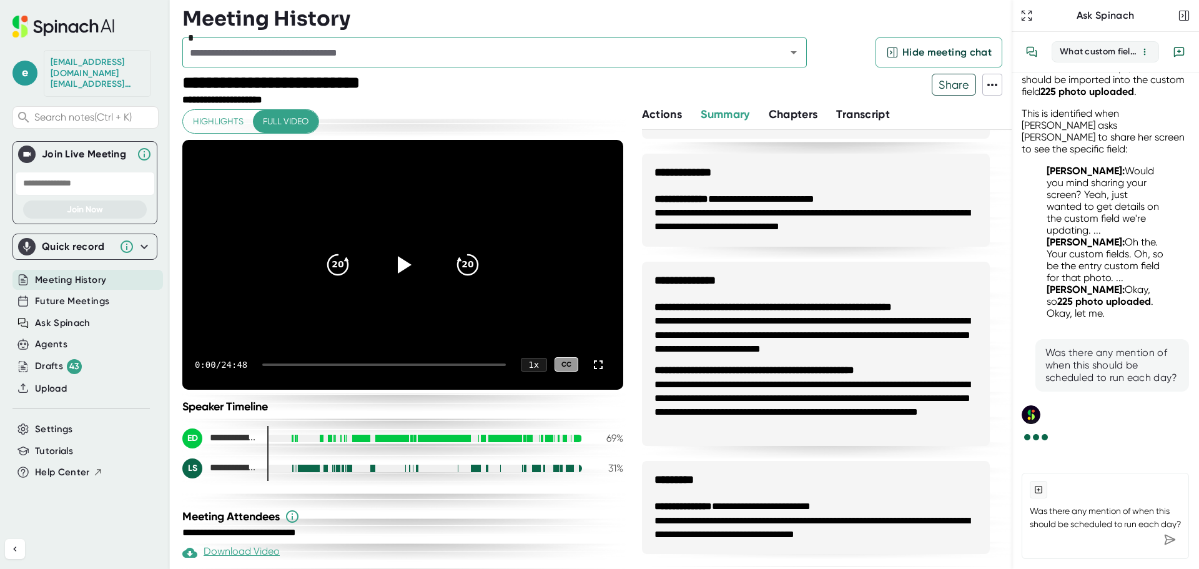
type textarea "x"
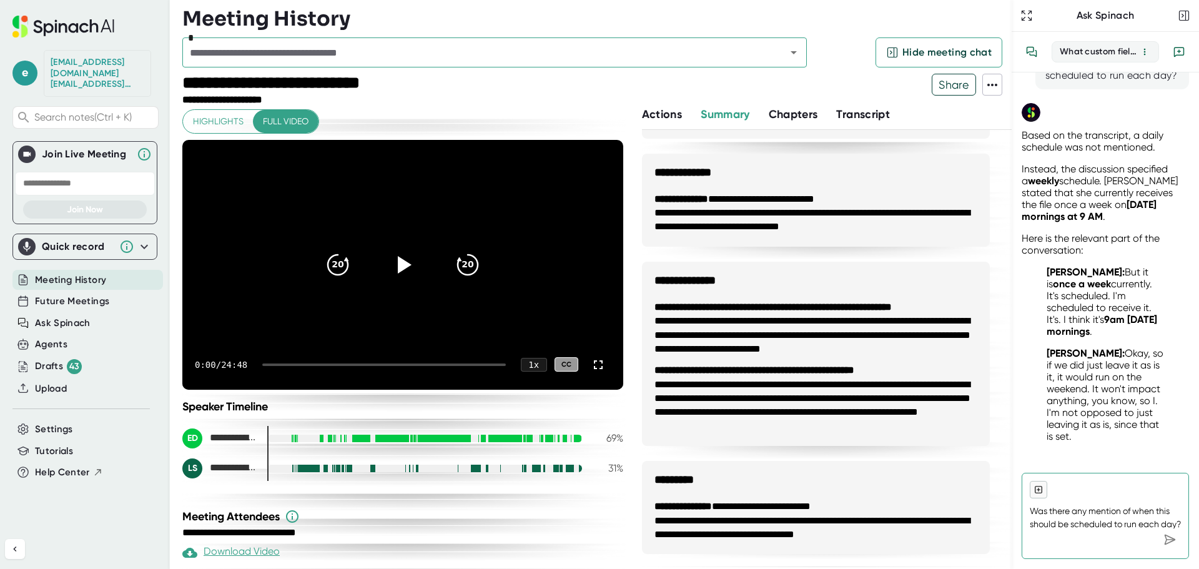
scroll to position [455, 0]
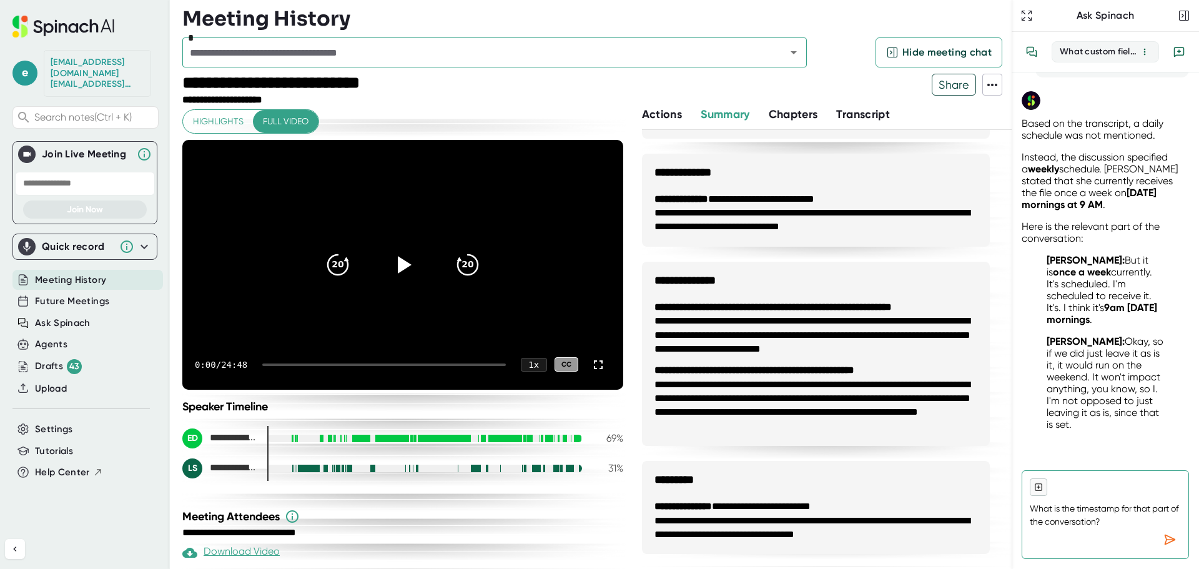
type textarea "What is the timestamp for that part of the conversation?"
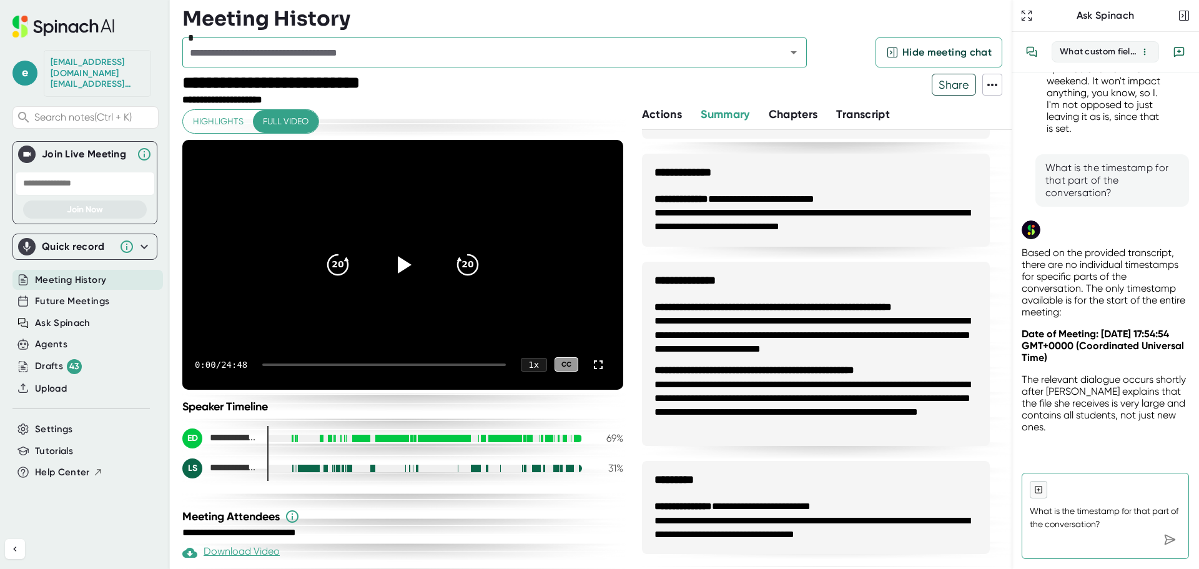
scroll to position [691, 0]
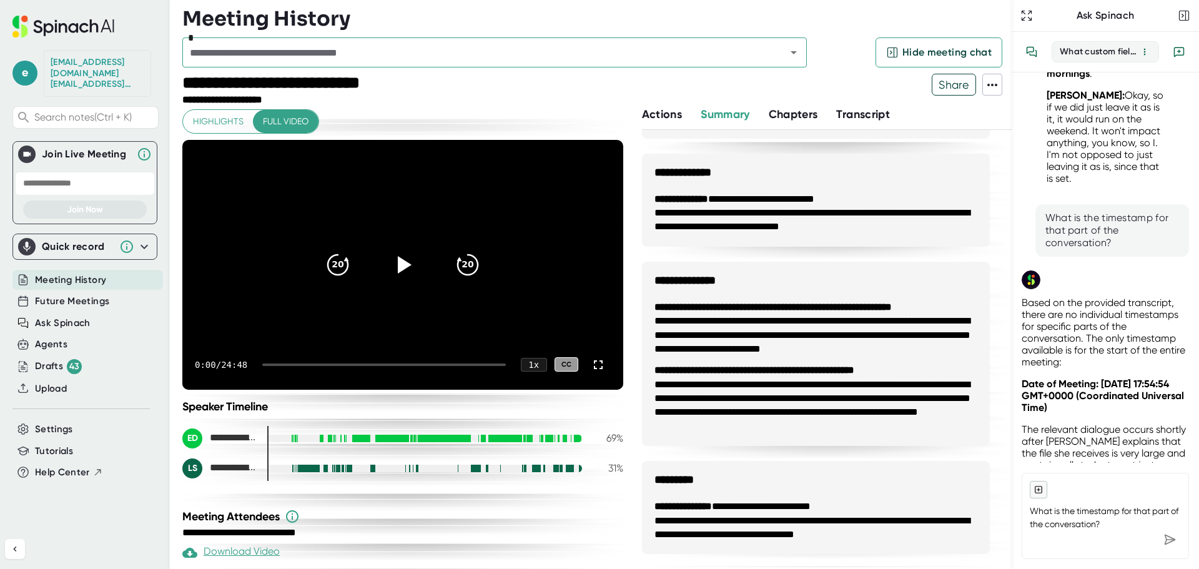
click at [867, 117] on span "Transcript" at bounding box center [863, 114] width 54 height 14
type textarea "x"
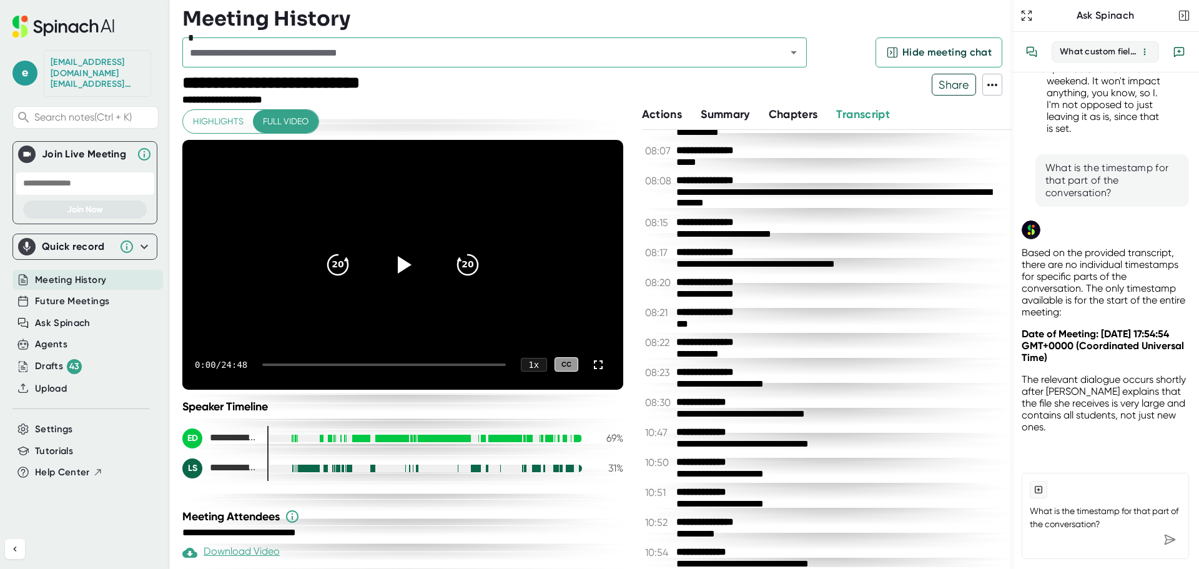
scroll to position [753, 0]
type textarea "x"
